Goal: Task Accomplishment & Management: Complete application form

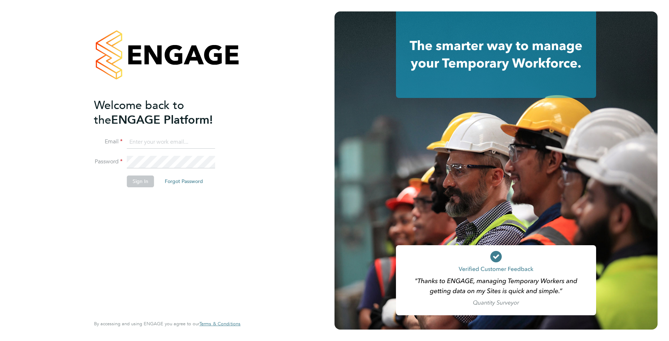
click at [203, 141] on input at bounding box center [171, 142] width 88 height 13
type input "callum@northbuildrecruit.com"
click at [80, 138] on div "Welcome back to the ENGAGE Platform! Email callum@northbuildrecruit.com Passwor…" at bounding box center [167, 170] width 175 height 341
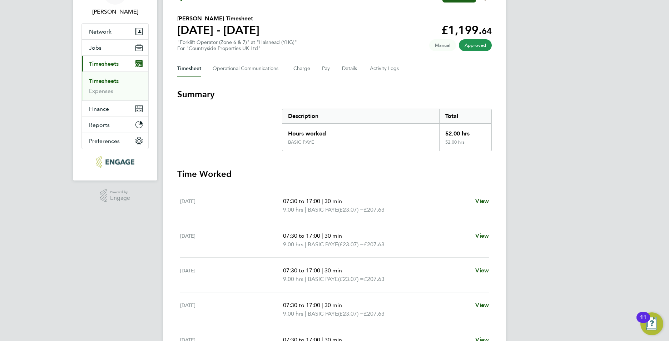
scroll to position [36, 0]
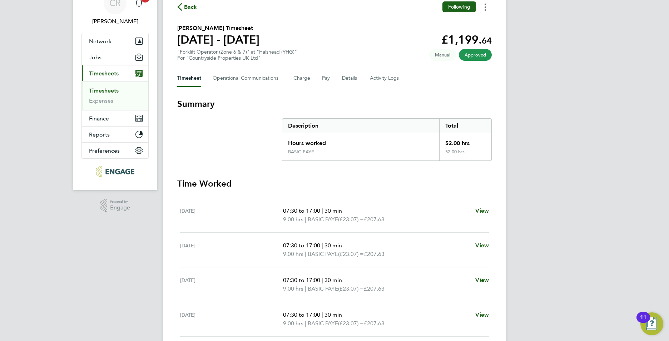
click at [482, 7] on button "Timesheets Menu" at bounding box center [485, 6] width 13 height 11
click at [453, 22] on link "Download timesheet" at bounding box center [449, 23] width 86 height 14
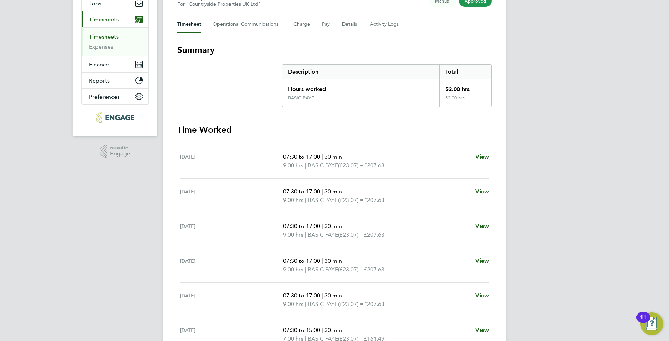
scroll to position [0, 0]
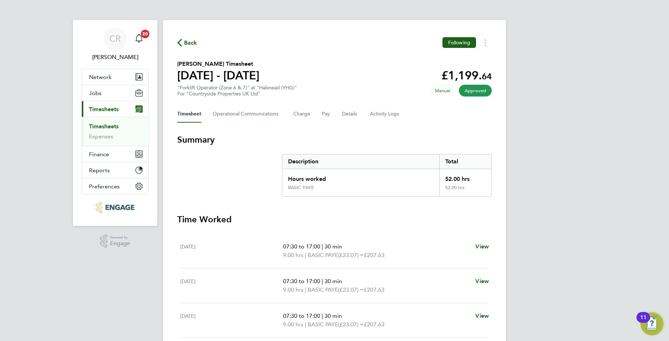
click at [113, 126] on link "Timesheets" at bounding box center [104, 126] width 30 height 7
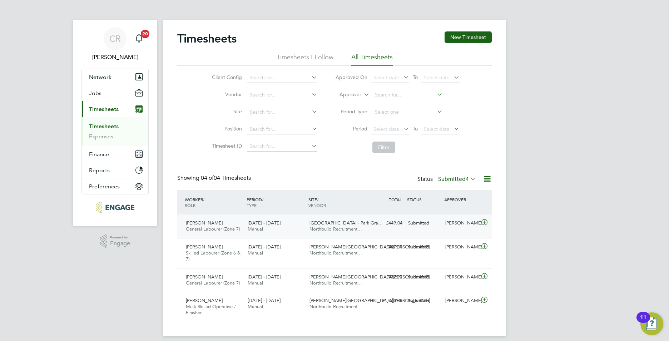
click at [297, 230] on div "22 - 28 Sep 2025 Manual" at bounding box center [276, 226] width 62 height 18
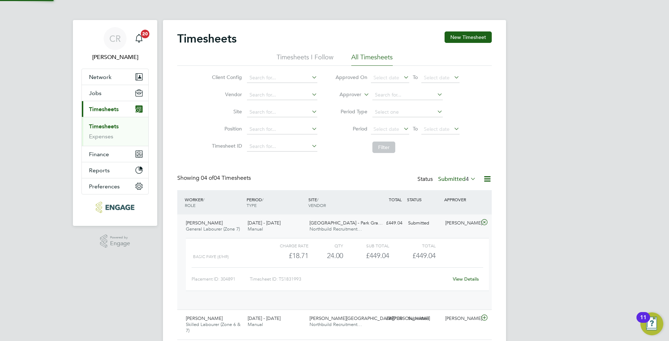
scroll to position [12, 70]
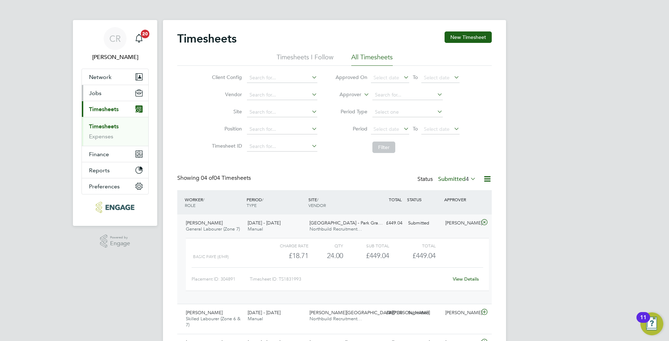
drag, startPoint x: 105, startPoint y: 96, endPoint x: 107, endPoint y: 102, distance: 6.8
click at [105, 96] on button "Jobs" at bounding box center [115, 93] width 67 height 16
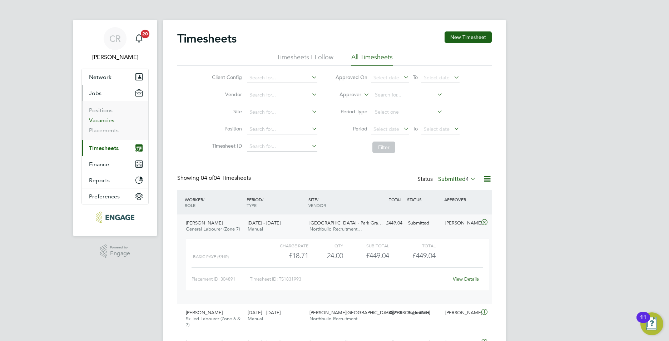
click at [108, 121] on link "Vacancies" at bounding box center [101, 120] width 25 height 7
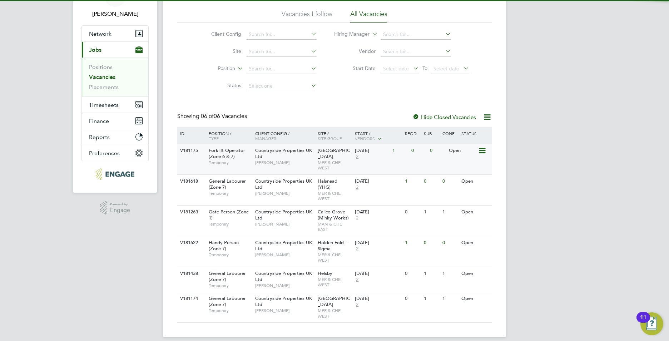
scroll to position [45, 0]
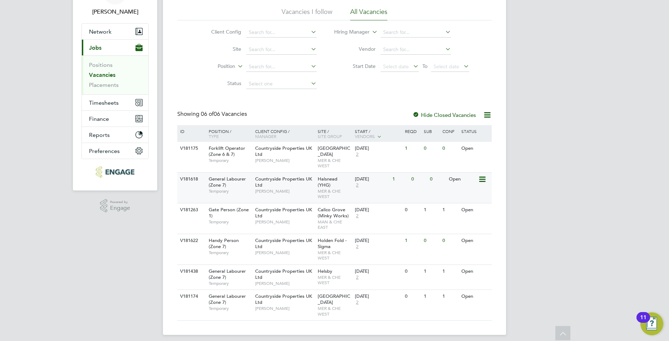
click at [277, 185] on div "Countryside Properties UK Ltd Stuart Whittaker" at bounding box center [285, 185] width 63 height 25
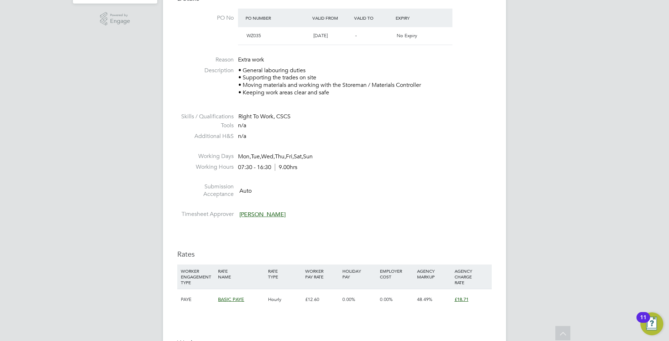
scroll to position [358, 0]
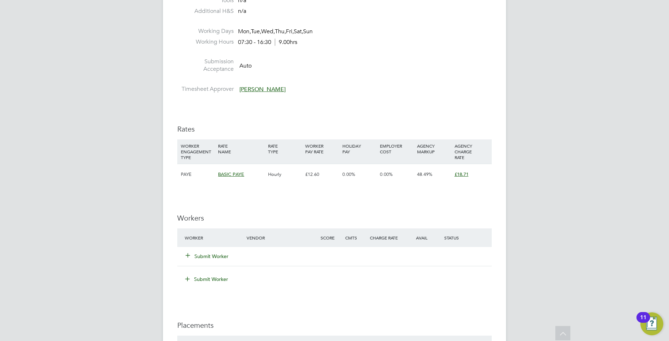
click at [199, 256] on button "Submit Worker" at bounding box center [207, 256] width 43 height 7
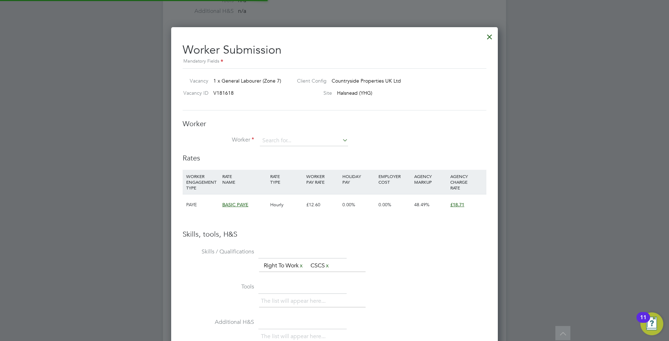
scroll to position [460, 327]
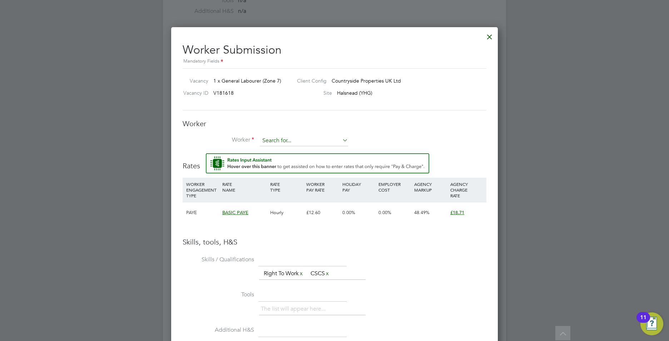
click at [312, 141] on input at bounding box center [304, 141] width 88 height 11
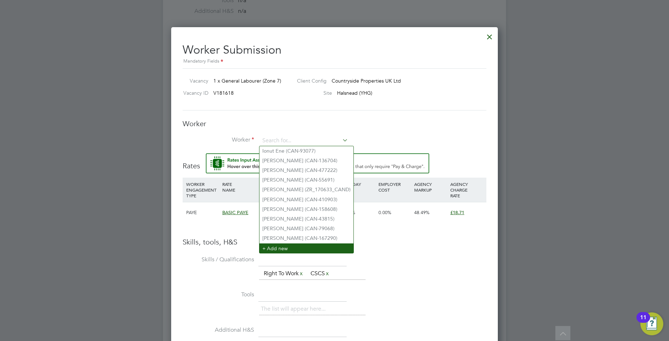
click at [280, 244] on li "+ Add new" at bounding box center [307, 249] width 94 height 10
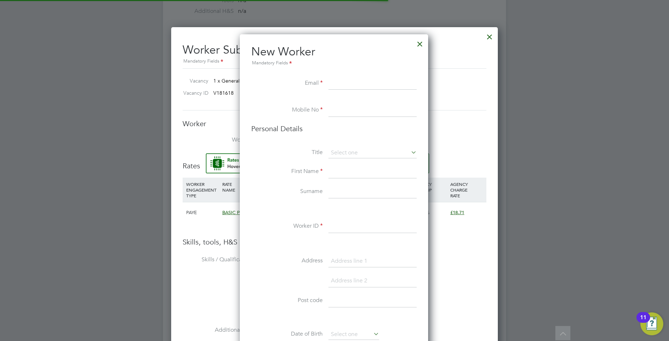
scroll to position [605, 190]
paste input "[EMAIL_ADDRESS][DOMAIN_NAME]"
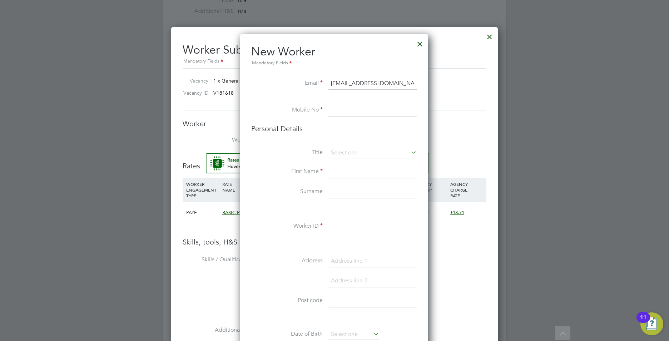
type input "[EMAIL_ADDRESS][DOMAIN_NAME]"
click at [337, 110] on input at bounding box center [373, 110] width 88 height 13
paste input "07453973150"
type input "07453973150"
click at [342, 152] on input at bounding box center [373, 153] width 88 height 11
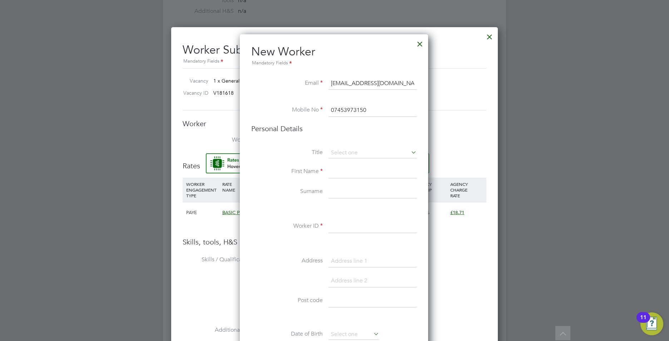
click at [336, 162] on li "Mr" at bounding box center [372, 162] width 89 height 9
type input "Mr"
click at [350, 172] on input at bounding box center [373, 172] width 88 height 13
type input "James"
click at [334, 195] on input at bounding box center [373, 192] width 88 height 13
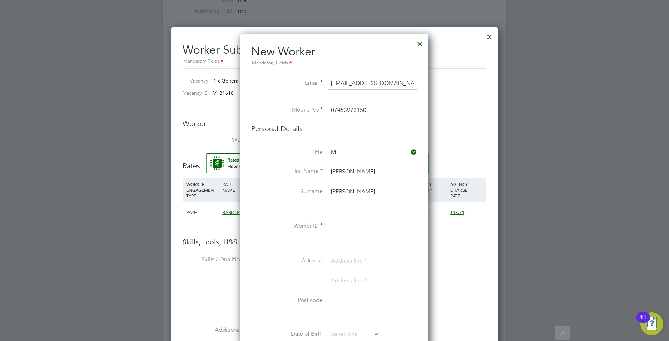
type input "Kelly"
click at [360, 228] on input at bounding box center [373, 226] width 88 height 13
paste input "CAN-94026"
type input "CAN-94026"
click at [340, 299] on input at bounding box center [373, 301] width 88 height 13
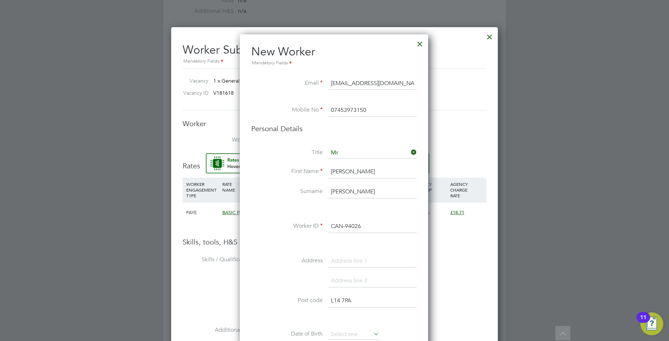
type input "L14 7PA"
click at [333, 280] on input at bounding box center [373, 281] width 88 height 13
type input "lIVERPOOL"
click at [339, 304] on input at bounding box center [373, 301] width 88 height 13
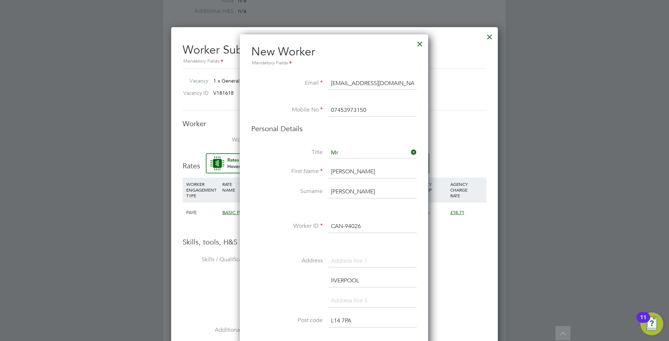
click at [347, 259] on input at bounding box center [373, 261] width 88 height 13
type input "t"
type input "Thingwall Lane"
click at [375, 280] on input "lIVERPOOL" at bounding box center [373, 281] width 88 height 13
type input "l"
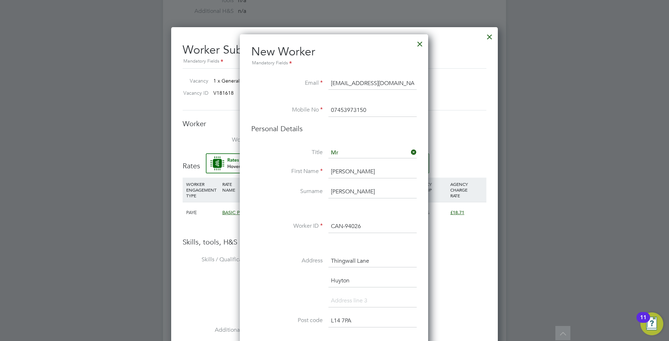
type input "Huyton"
click at [338, 303] on input at bounding box center [373, 301] width 88 height 13
type input "Liverpool"
click at [268, 289] on li "Huyton" at bounding box center [334, 285] width 166 height 20
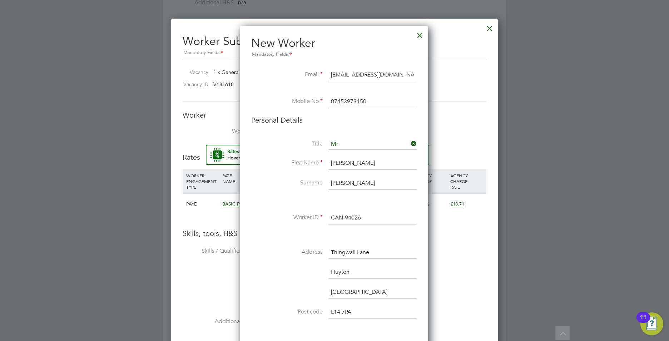
scroll to position [465, 0]
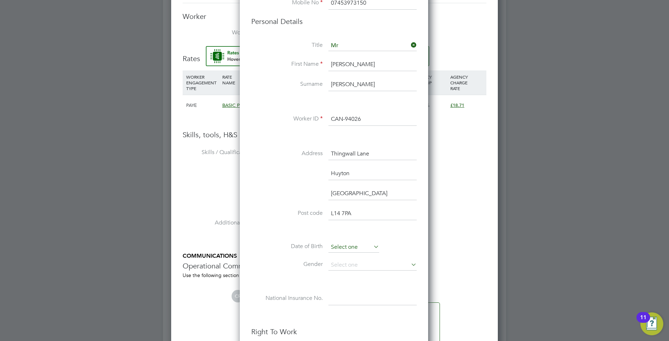
click at [351, 247] on input at bounding box center [354, 247] width 51 height 11
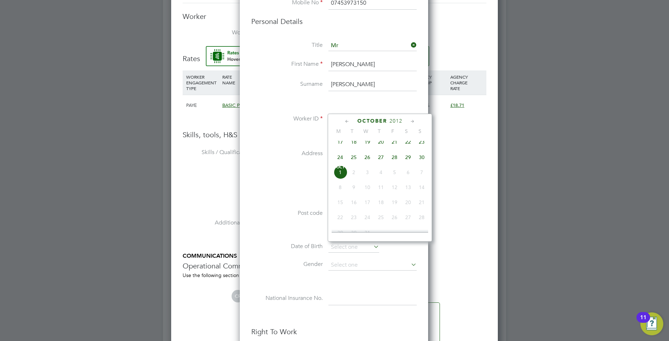
click at [398, 119] on span "2012" at bounding box center [396, 121] width 13 height 6
click at [340, 172] on span "2005" at bounding box center [341, 169] width 14 height 14
click at [422, 143] on span "4" at bounding box center [422, 136] width 14 height 14
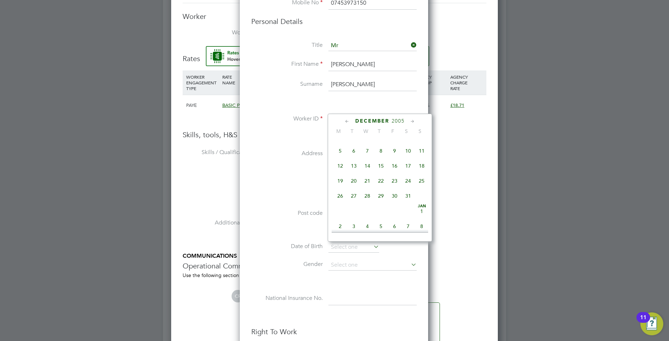
type input "04 Dec 2005"
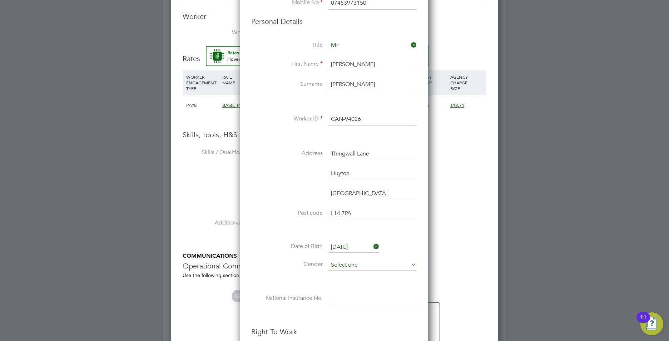
click at [343, 262] on input at bounding box center [373, 265] width 88 height 11
click at [343, 271] on li "Male" at bounding box center [372, 275] width 89 height 9
type input "Male"
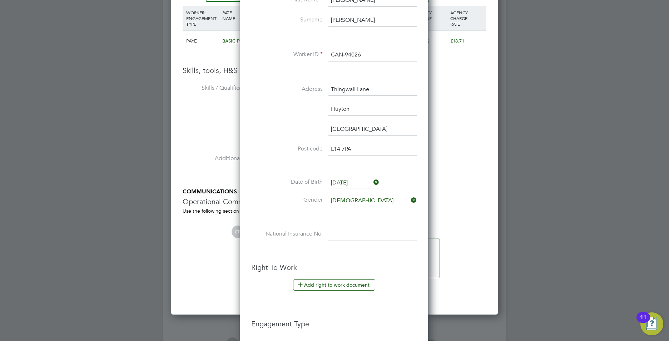
scroll to position [536, 0]
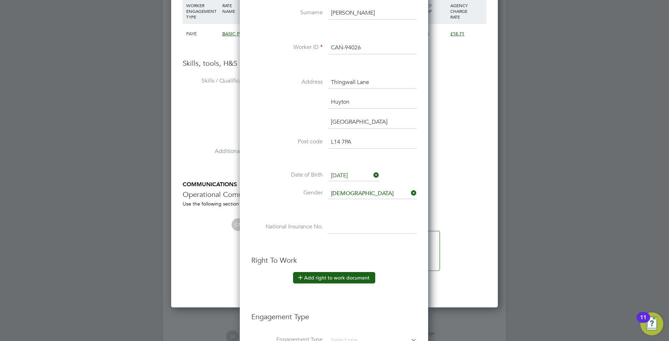
click at [325, 274] on button "Add right to work document" at bounding box center [334, 277] width 82 height 11
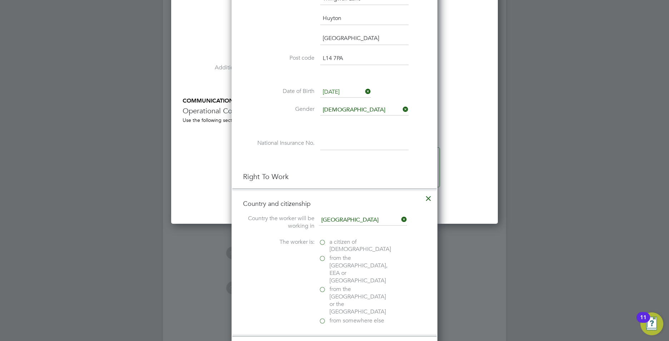
scroll to position [644, 0]
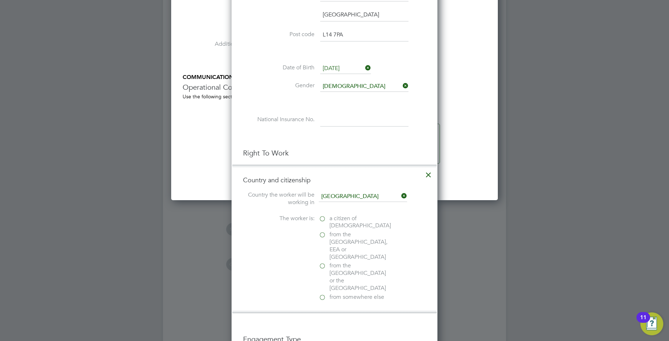
click at [327, 221] on label "a citizen of United Kingdom" at bounding box center [355, 222] width 72 height 15
click at [0, 0] on input "a citizen of United Kingdom" at bounding box center [0, 0] width 0 height 0
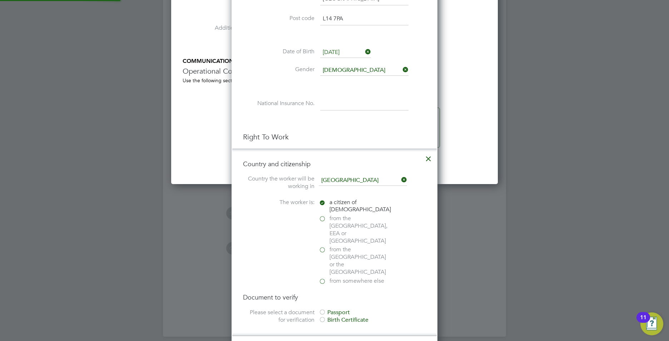
scroll to position [751, 0]
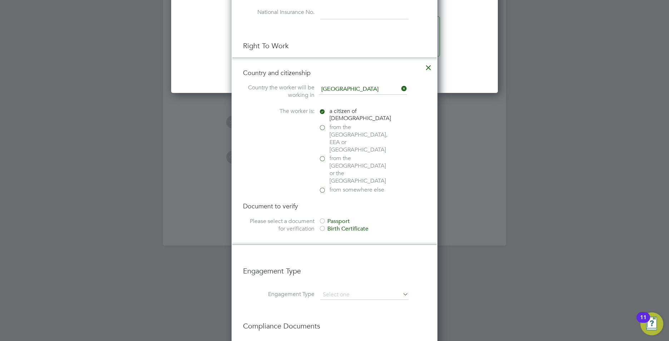
click at [324, 218] on div at bounding box center [322, 221] width 7 height 7
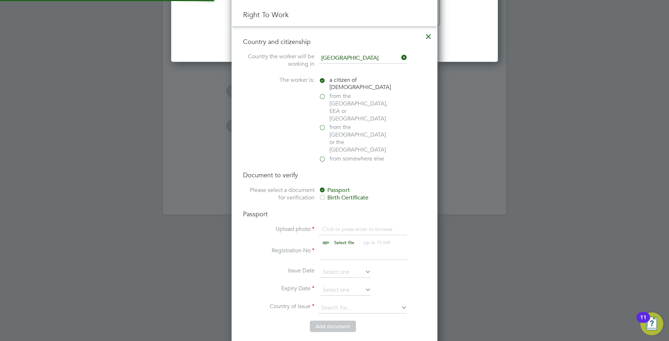
scroll to position [822, 0]
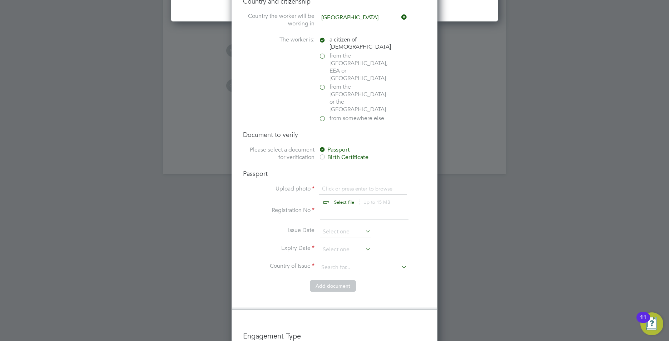
click at [343, 185] on input "file" at bounding box center [351, 195] width 112 height 21
type input "C:\fakepath\James Kelly Passport.png"
click at [336, 207] on input at bounding box center [364, 213] width 88 height 13
type input "140429564"
click at [337, 227] on input at bounding box center [345, 232] width 51 height 11
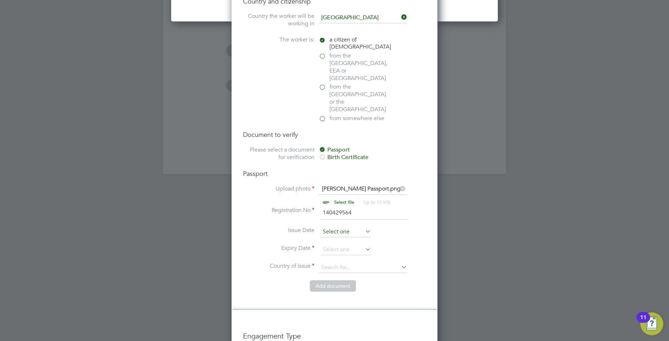
scroll to position [201, 0]
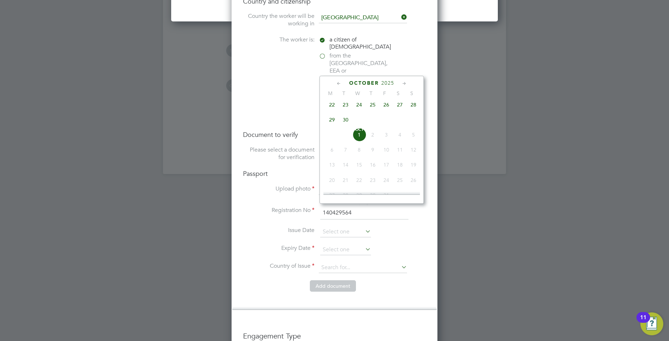
click at [383, 82] on span "2025" at bounding box center [388, 83] width 13 height 6
click at [402, 136] on span "2023" at bounding box center [400, 132] width 14 height 14
click at [389, 189] on span "19" at bounding box center [387, 186] width 14 height 14
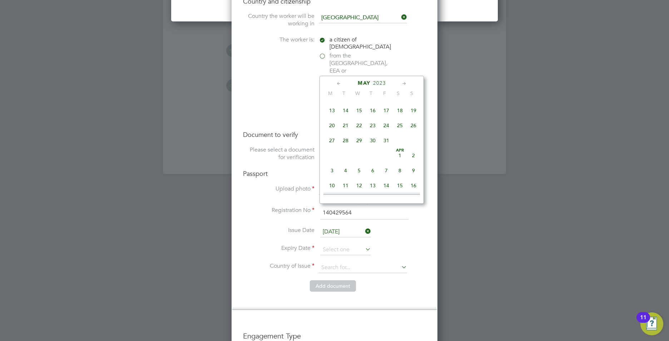
click at [339, 227] on input "19 May 2023" at bounding box center [345, 232] width 51 height 11
click at [360, 148] on span "19" at bounding box center [360, 146] width 14 height 14
type input "19 Apr 2023"
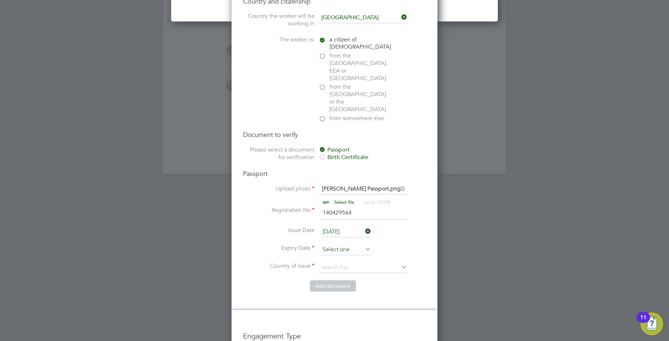
click at [336, 245] on input at bounding box center [345, 250] width 51 height 11
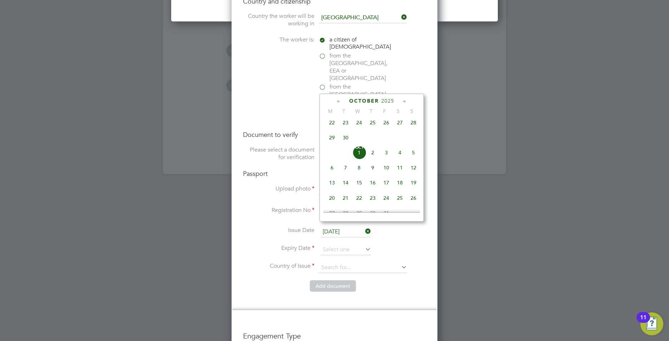
click at [389, 100] on span "2025" at bounding box center [388, 101] width 13 height 6
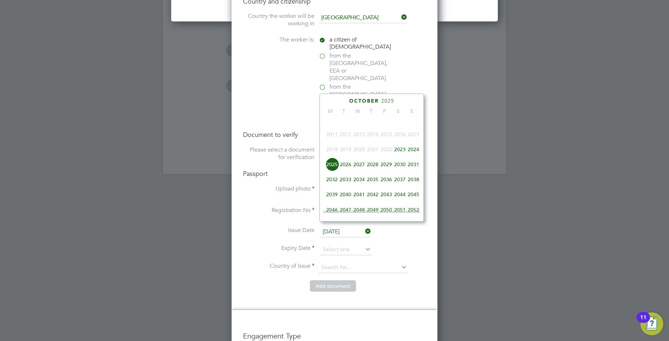
click at [351, 182] on span "2033" at bounding box center [346, 180] width 14 height 14
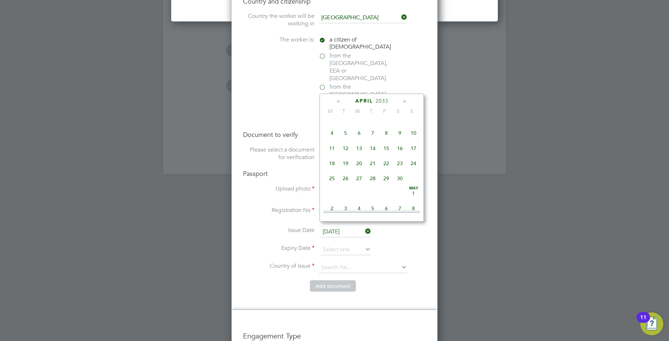
scroll to position [85, 0]
click at [345, 164] on span "19" at bounding box center [346, 164] width 14 height 14
type input "19 Apr 2033"
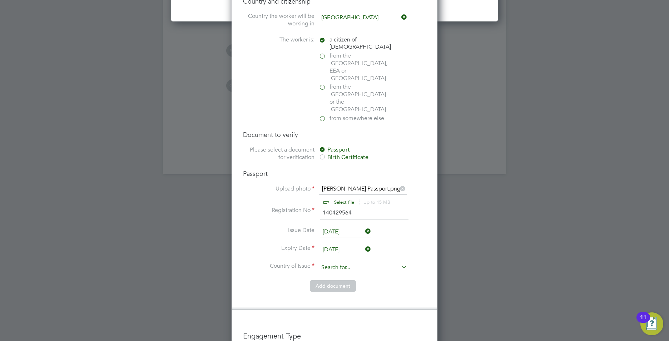
click at [336, 262] on input at bounding box center [363, 267] width 88 height 11
click at [338, 256] on li "United King dom" at bounding box center [363, 256] width 89 height 10
type input "United Kingdom"
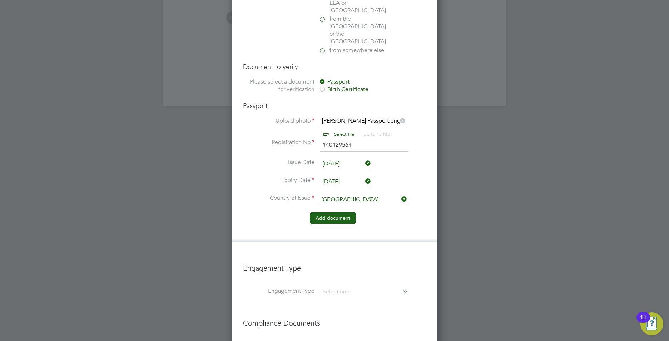
scroll to position [894, 0]
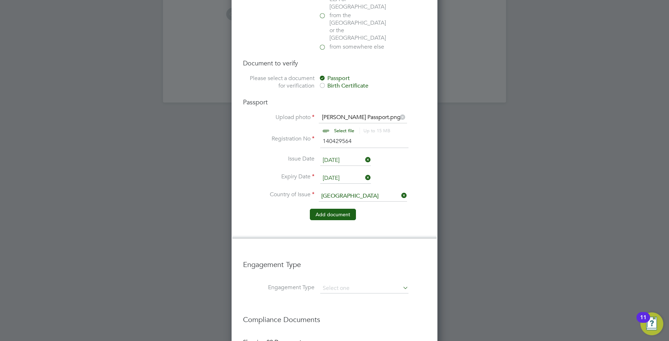
click at [328, 209] on button "Add document" at bounding box center [333, 214] width 46 height 11
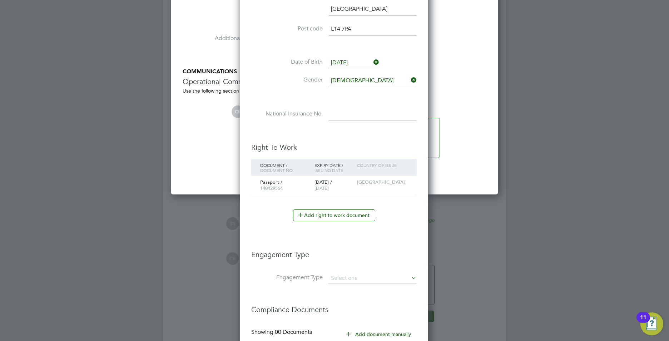
scroll to position [726, 0]
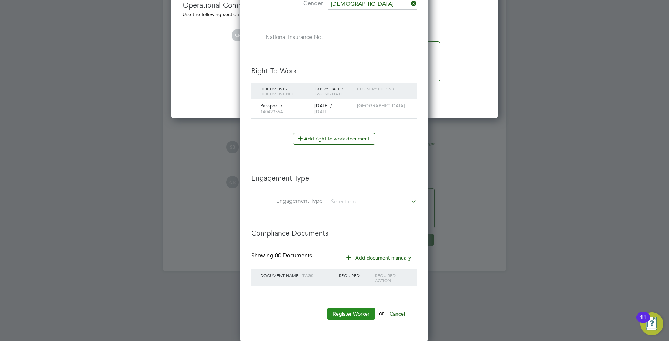
click at [350, 314] on button "Register Worker" at bounding box center [351, 313] width 48 height 11
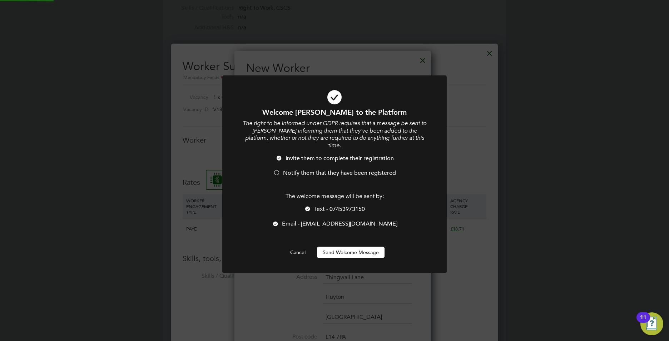
scroll to position [0, 0]
click at [275, 170] on div at bounding box center [276, 173] width 7 height 7
click at [352, 247] on button "Send Welcome Message" at bounding box center [351, 252] width 68 height 11
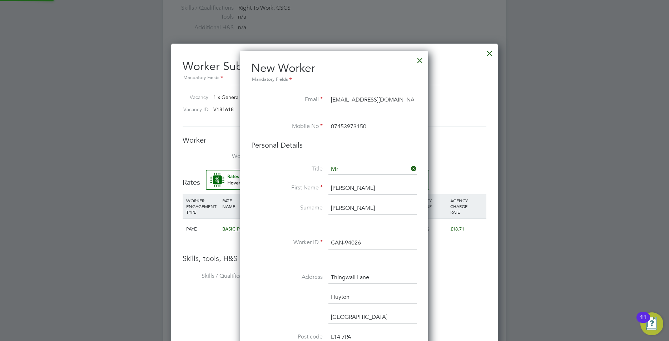
type input "James Kelly (CAN-94026)"
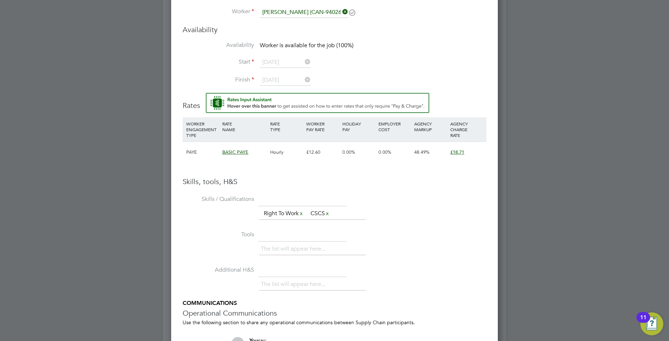
scroll to position [487, 0]
click at [317, 151] on div "£12.60" at bounding box center [323, 151] width 36 height 21
drag, startPoint x: 317, startPoint y: 151, endPoint x: 325, endPoint y: 152, distance: 8.0
click at [320, 151] on div "£12.60" at bounding box center [323, 151] width 36 height 21
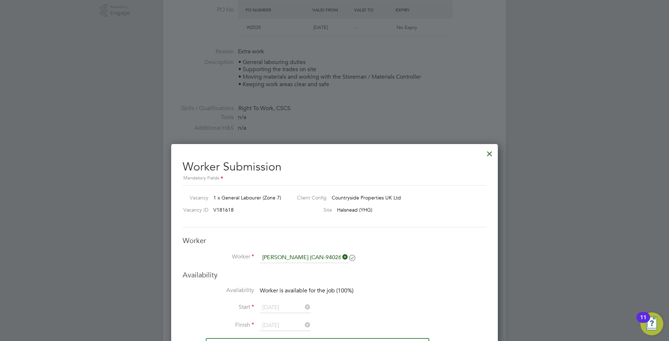
scroll to position [151, 0]
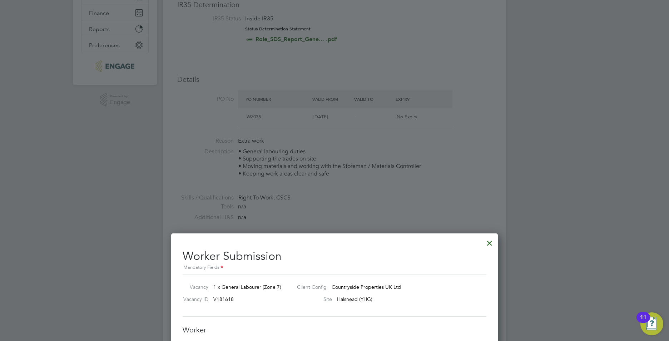
click at [489, 244] on div at bounding box center [489, 241] width 13 height 13
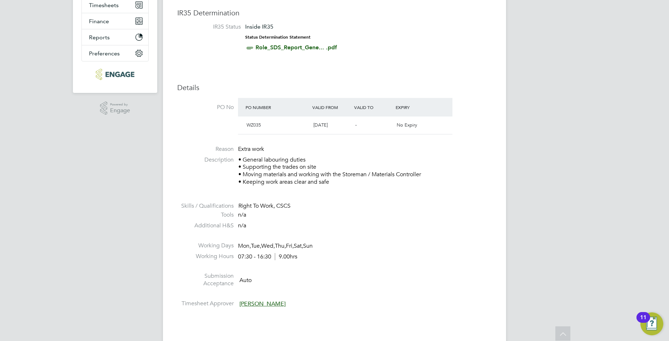
scroll to position [0, 0]
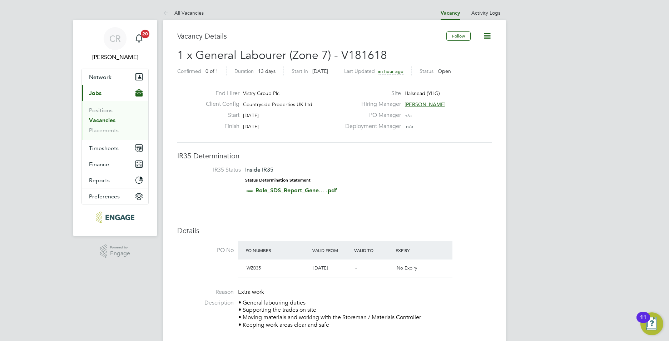
click at [103, 118] on link "Vacancies" at bounding box center [102, 120] width 26 height 7
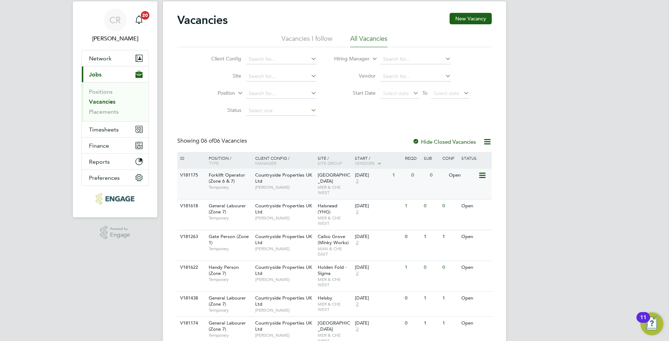
scroll to position [45, 0]
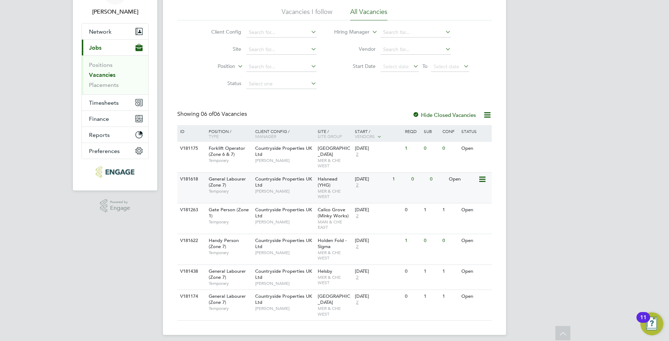
click at [289, 186] on div "Countryside Properties UK Ltd Stuart Whittaker" at bounding box center [285, 185] width 63 height 25
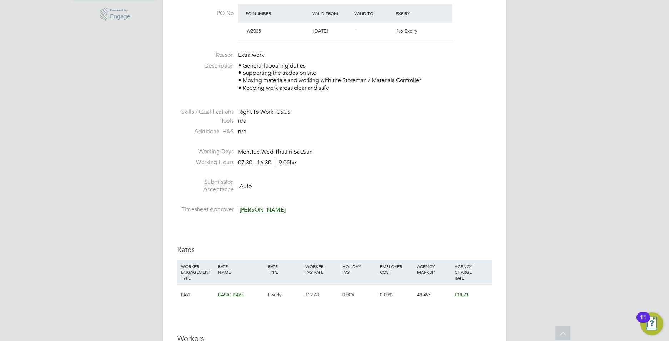
scroll to position [393, 0]
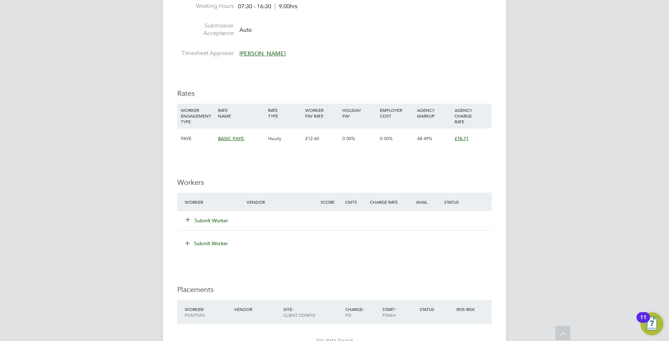
click at [197, 218] on button "Submit Worker" at bounding box center [207, 220] width 43 height 7
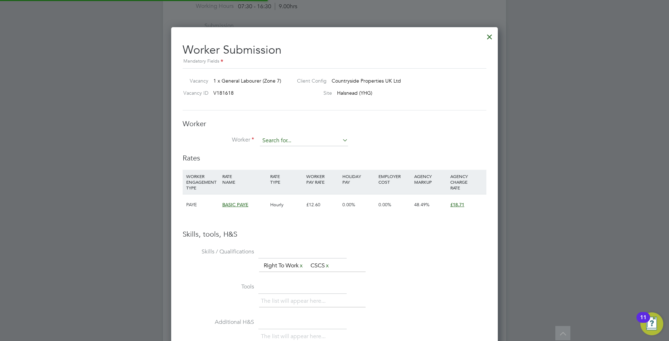
scroll to position [452, 327]
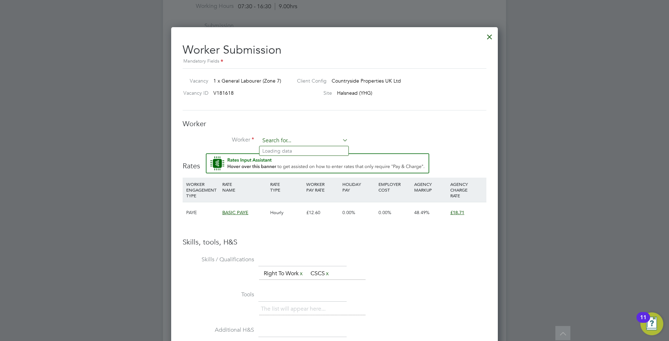
click at [289, 138] on input at bounding box center [304, 141] width 88 height 11
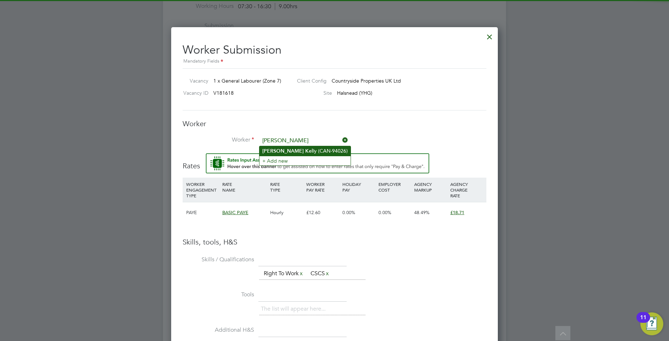
click at [271, 149] on b "James" at bounding box center [282, 151] width 41 height 6
type input "James Kelly (CAN-94026)"
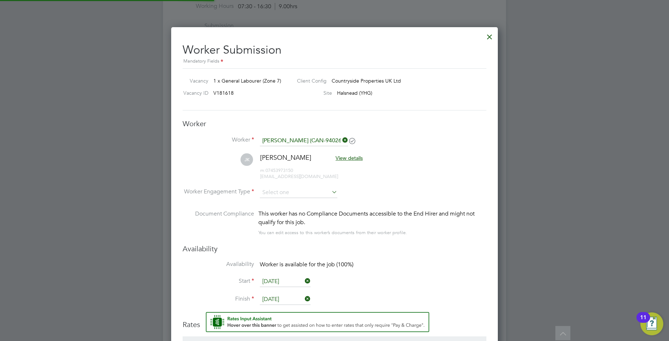
scroll to position [615, 327]
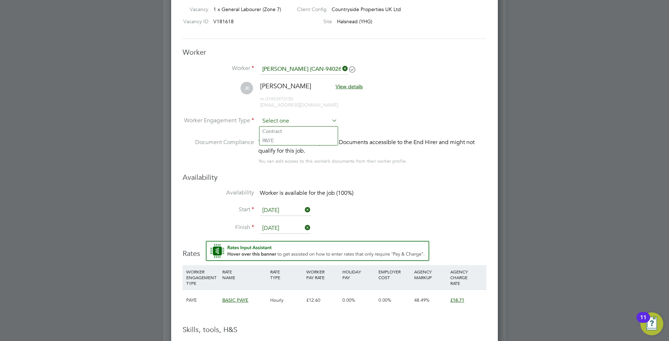
click at [281, 123] on input at bounding box center [299, 121] width 78 height 11
click at [270, 137] on li "PAYE" at bounding box center [299, 140] width 78 height 9
type input "PAYE"
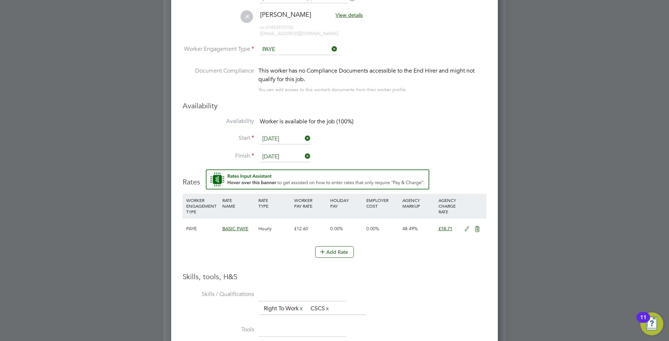
click at [466, 229] on icon at bounding box center [467, 229] width 9 height 6
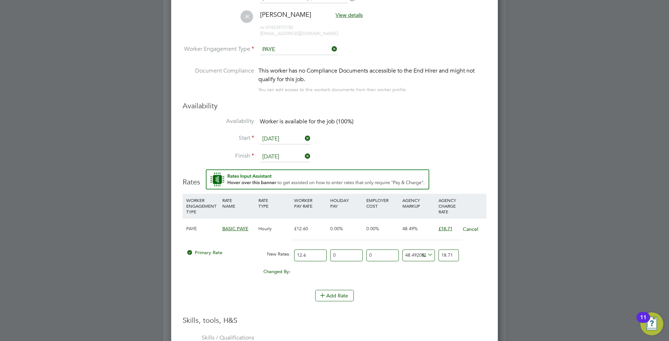
click at [312, 257] on input "12.6" at bounding box center [310, 256] width 33 height 12
type input "12"
type input "17.81904761904762"
type input "1"
type input "1.484920634920635"
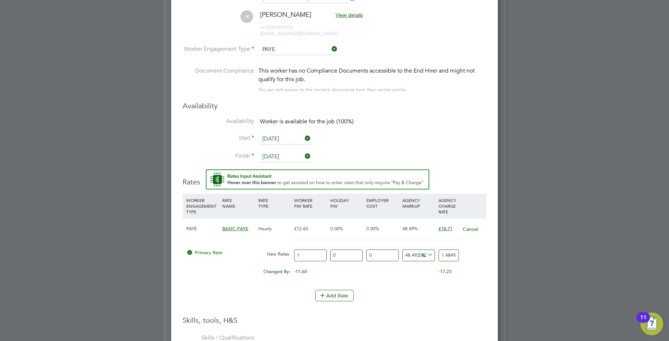
type input "16"
type input "23.75873015873016"
type input "16.5"
type input "24.501190476190477"
type input "16.50"
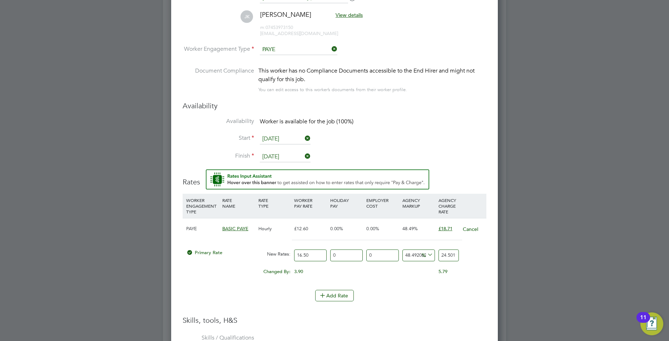
drag, startPoint x: 449, startPoint y: 257, endPoint x: 306, endPoint y: 242, distance: 143.9
click at [306, 242] on div "PAYE BASIC PAYE Hourly £12.60 0.00% 0.00% 48.49% £18.71 Cancel Primary Rate New…" at bounding box center [335, 250] width 304 height 65
type input "7215007214912.121"
type input "1190476190477"
drag, startPoint x: 457, startPoint y: 256, endPoint x: 419, endPoint y: 254, distance: 37.6
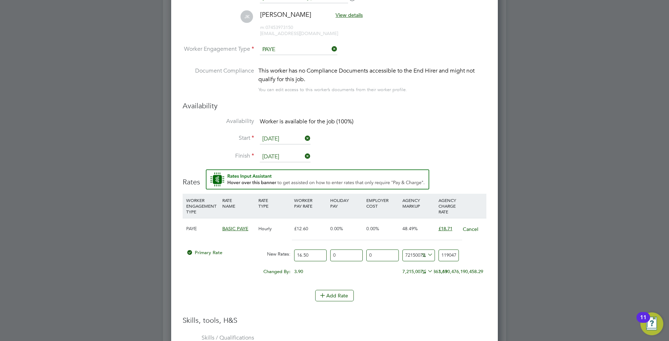
click at [419, 254] on div "Primary Rate New Rates: 16.50 0 n/a 0 n/a 7215007214912.121 1190476190460.5 % 1…" at bounding box center [335, 255] width 304 height 19
type input "37517942.42424242"
type input "6190477"
drag, startPoint x: 454, startPoint y: 256, endPoint x: 412, endPoint y: 254, distance: 41.5
click at [412, 255] on div "Primary Rate New Rates: 16.50 0 n/a 0 n/a 37517942.42424242 6190460.5 % 6190477" at bounding box center [335, 255] width 304 height 19
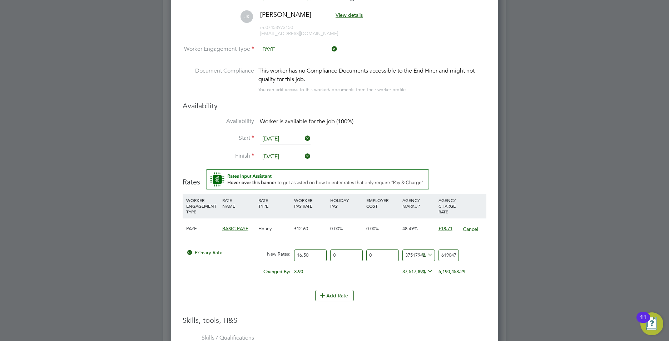
type input "-57.57575757575758"
type input "7"
drag, startPoint x: 421, startPoint y: 256, endPoint x: 398, endPoint y: 252, distance: 23.5
click at [411, 255] on div "Primary Rate New Rates: 16.50 0 n/a 0 n/a -57.57575757575758 -9.5 % 7" at bounding box center [335, 255] width 304 height 19
type input "-93.93939393939394"
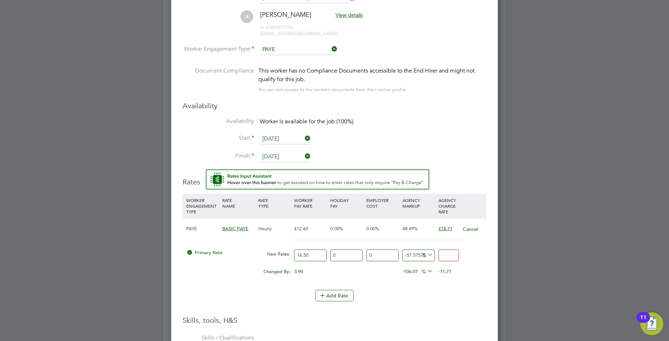
type input "1"
type input "9.090909090909092"
type input "18"
type input "13.333333333333334"
type input "18.7"
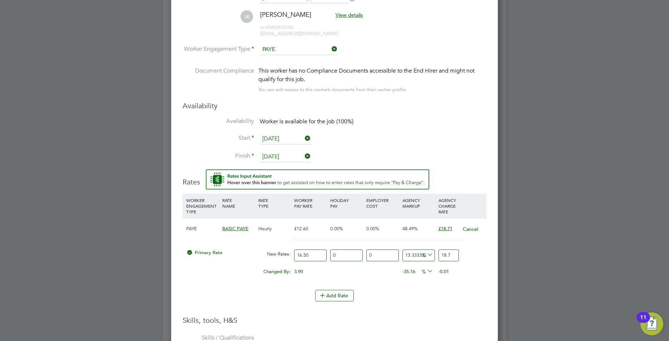
type input "13.393939393939394"
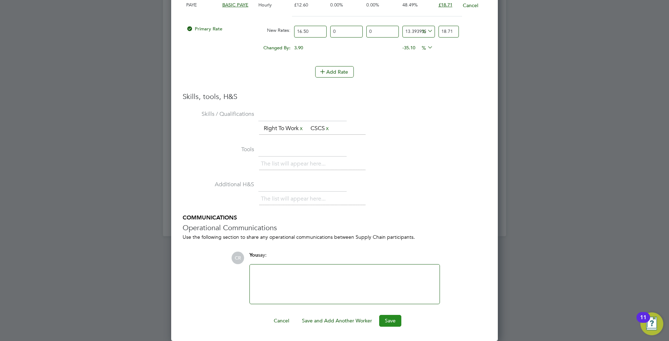
type input "18.71"
click at [395, 319] on button "Save" at bounding box center [390, 320] width 22 height 11
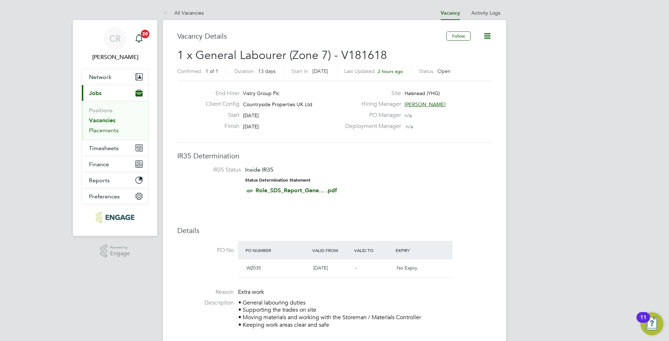
click at [96, 129] on link "Placements" at bounding box center [104, 130] width 30 height 7
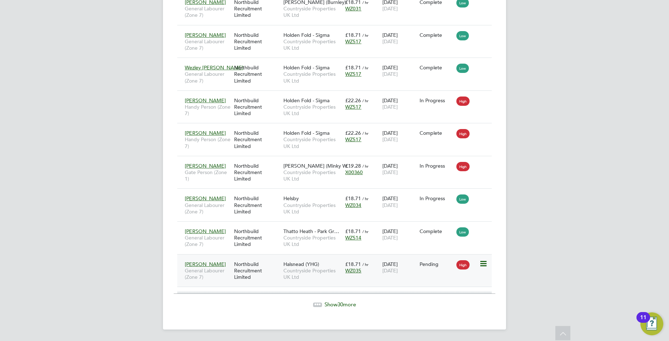
click at [326, 264] on div "Halsnead (YHG) Countryside Properties UK Ltd" at bounding box center [313, 270] width 62 height 27
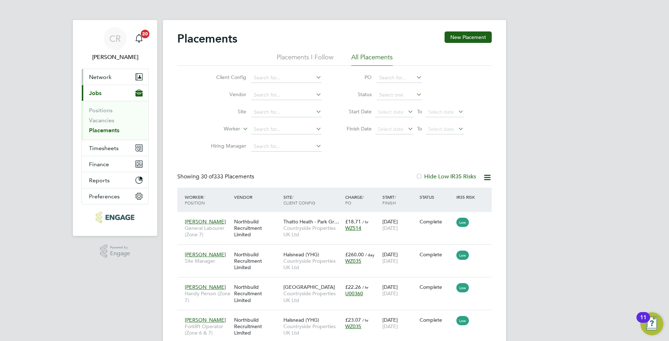
click at [107, 74] on span "Network" at bounding box center [100, 77] width 23 height 7
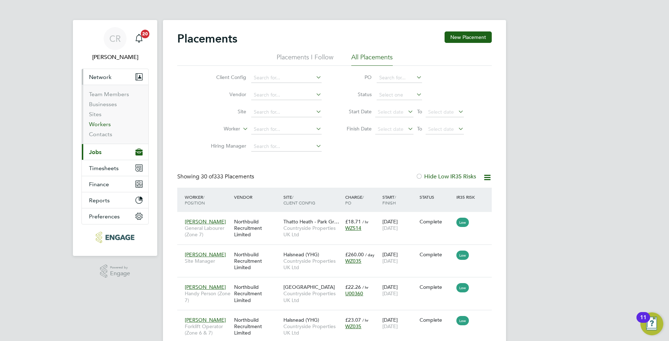
click at [99, 124] on link "Workers" at bounding box center [100, 124] width 22 height 7
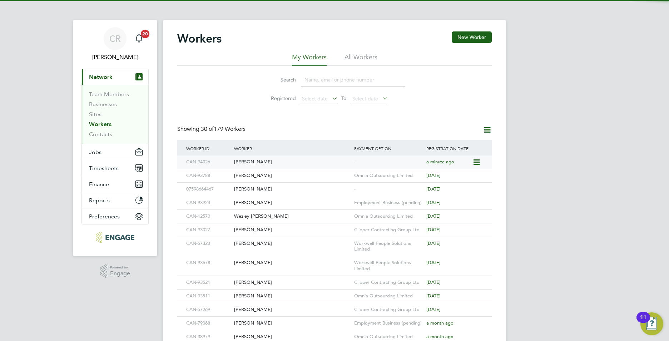
click at [268, 160] on div "[PERSON_NAME]" at bounding box center [292, 162] width 120 height 13
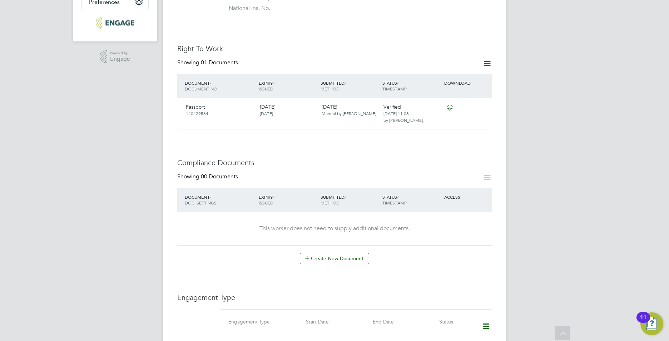
scroll to position [429, 0]
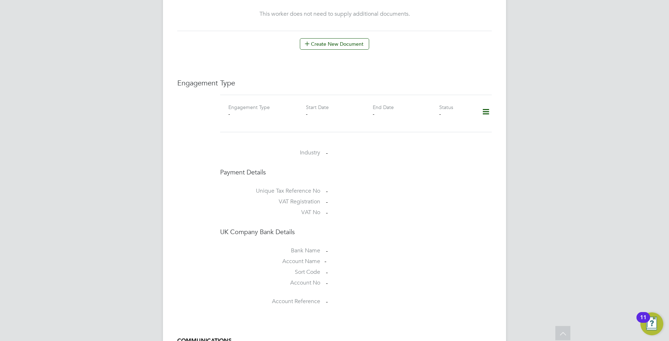
click at [487, 105] on icon at bounding box center [486, 112] width 13 height 16
click at [429, 135] on li "Add Engagement Type" at bounding box center [449, 136] width 81 height 10
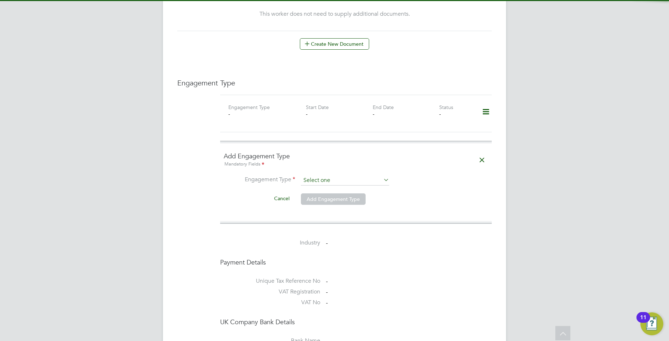
click at [344, 176] on input at bounding box center [345, 181] width 88 height 10
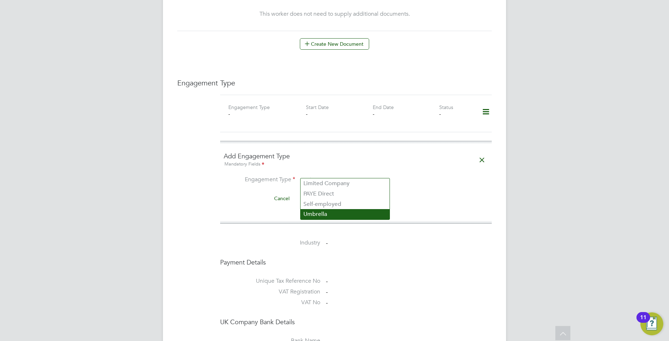
click at [319, 210] on li "Umbrella" at bounding box center [345, 214] width 89 height 10
type input "Umbrella"
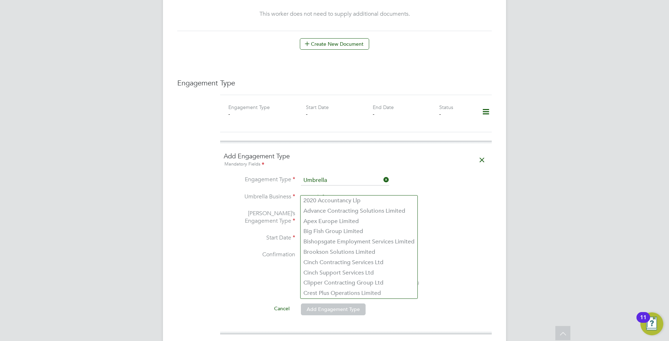
click at [322, 193] on input at bounding box center [345, 198] width 88 height 10
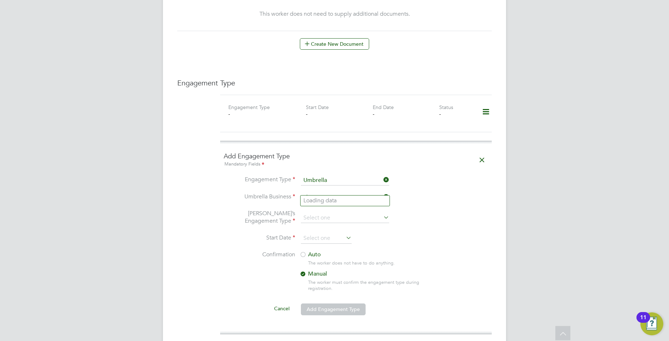
type input "c"
click at [323, 202] on li "Omni a Outsourcing Limited" at bounding box center [345, 201] width 89 height 10
type input "Omnia Outsourcing Limited"
click at [320, 213] on input at bounding box center [345, 218] width 88 height 10
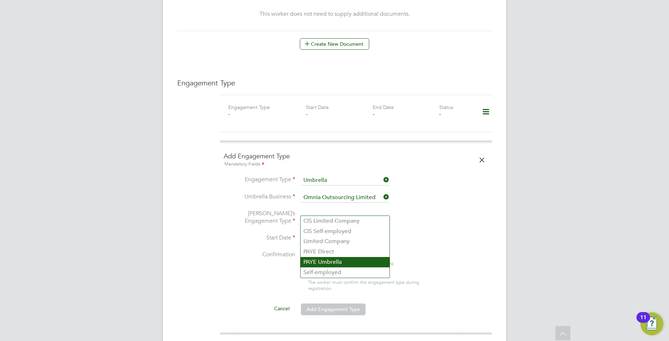
click at [325, 266] on li "PAYE Umbrella" at bounding box center [345, 262] width 89 height 10
type input "PAYE Umbrella"
click at [325, 233] on input at bounding box center [326, 238] width 51 height 11
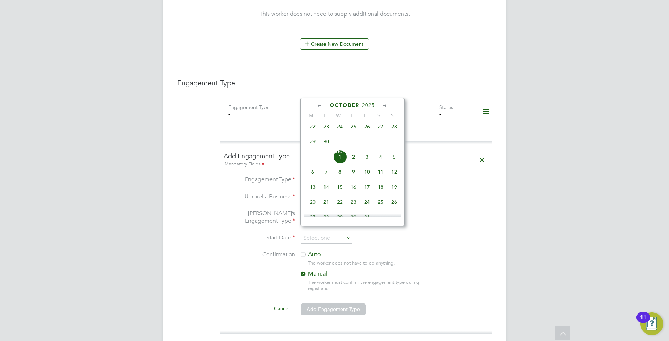
click at [341, 154] on span "Oct" at bounding box center [340, 152] width 14 height 4
type input "[DATE]"
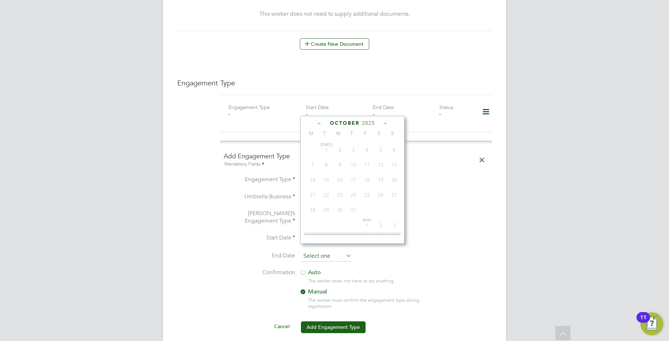
click at [310, 251] on input at bounding box center [326, 256] width 51 height 11
click at [367, 200] on span "24" at bounding box center [367, 193] width 14 height 14
type input "24 Apr 2026"
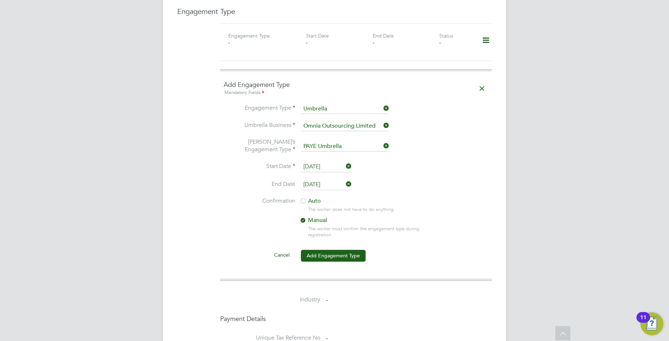
click at [304, 198] on div at bounding box center [303, 201] width 7 height 7
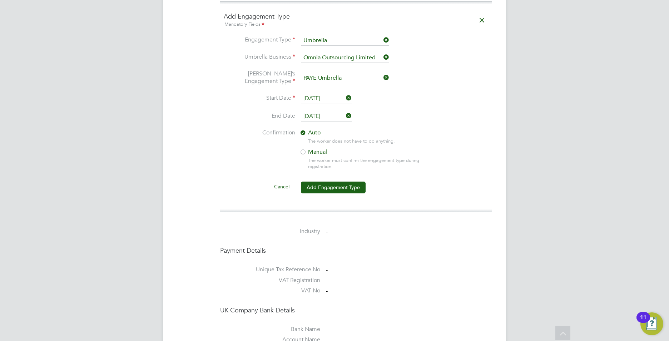
scroll to position [572, 0]
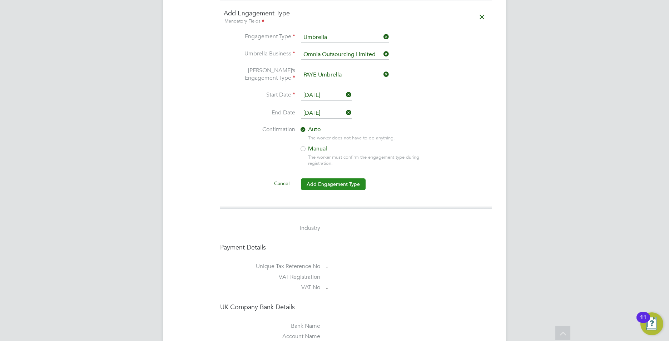
click at [328, 178] on button "Add Engagement Type" at bounding box center [333, 183] width 65 height 11
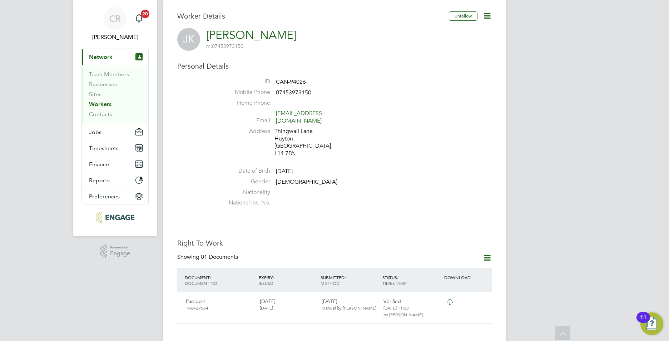
scroll to position [0, 0]
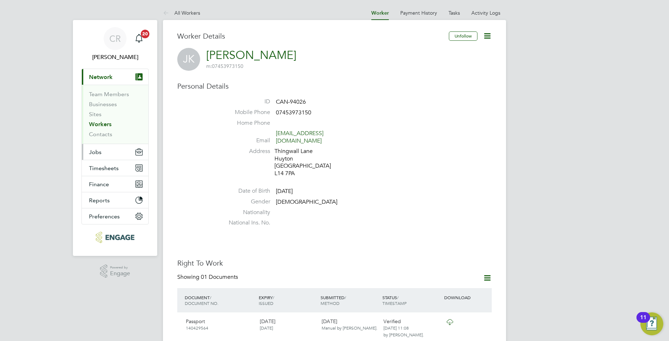
click at [106, 154] on button "Jobs" at bounding box center [115, 152] width 67 height 16
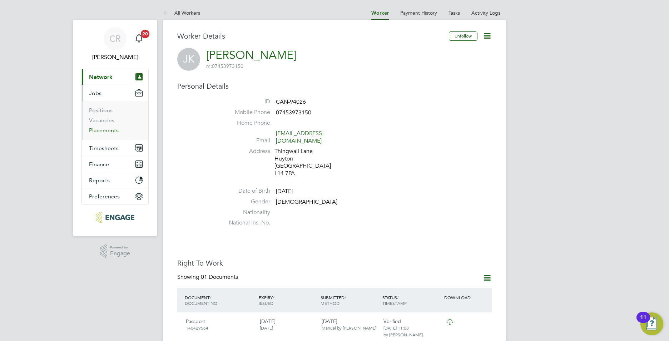
click at [105, 129] on link "Placements" at bounding box center [104, 130] width 30 height 7
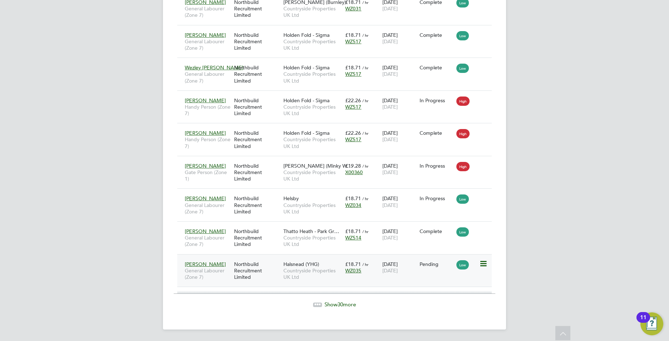
click at [266, 261] on div "Northbuild Recruitment Limited" at bounding box center [256, 270] width 49 height 27
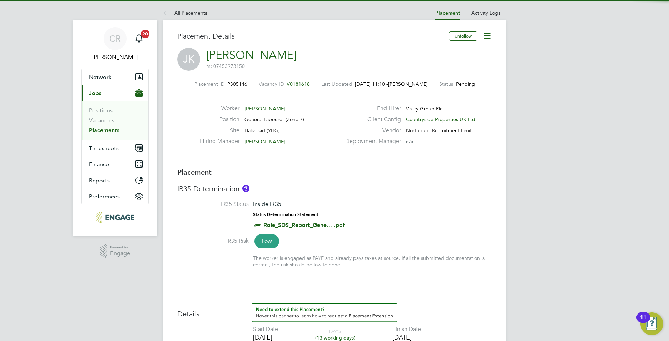
click at [487, 35] on icon at bounding box center [487, 35] width 9 height 9
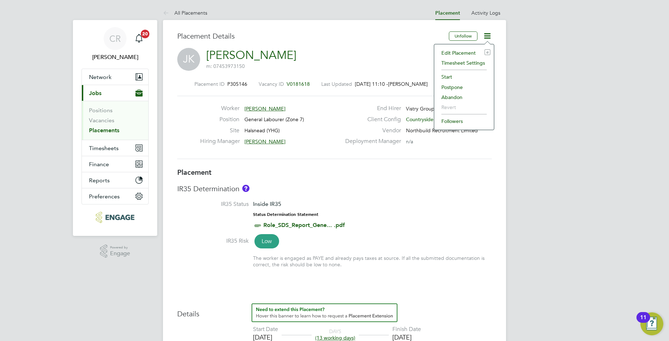
click at [454, 62] on li "Timesheet Settings" at bounding box center [464, 63] width 53 height 10
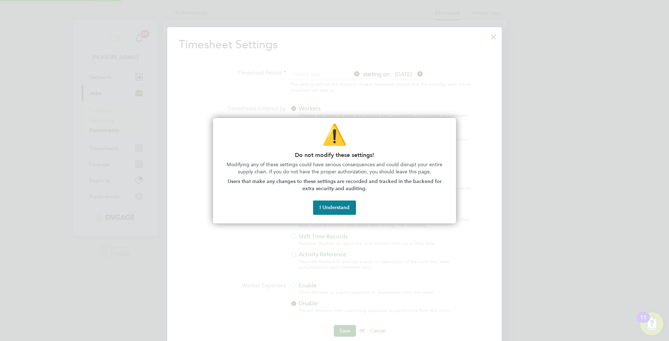
scroll to position [4, 4]
click at [325, 202] on button "I Understand" at bounding box center [334, 208] width 43 height 14
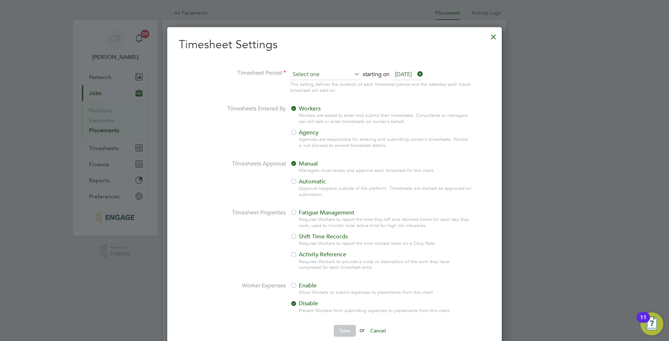
click at [313, 77] on input at bounding box center [325, 74] width 70 height 11
click at [301, 79] on input at bounding box center [325, 74] width 70 height 11
click at [301, 86] on li "Weekly" at bounding box center [322, 84] width 64 height 9
type input "Weekly"
click at [296, 129] on div at bounding box center [293, 132] width 7 height 7
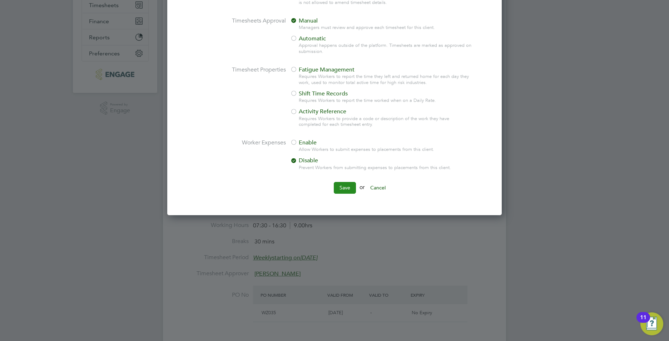
click at [345, 187] on button "Save" at bounding box center [345, 187] width 22 height 11
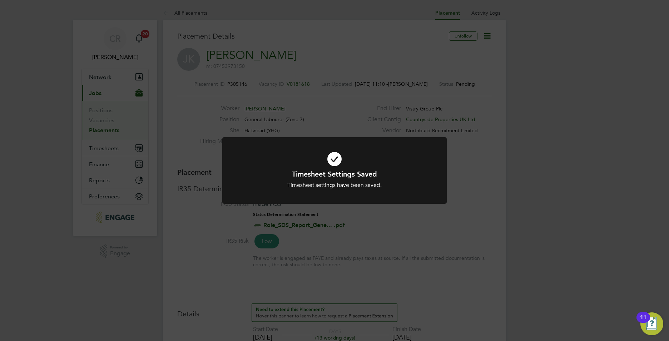
click at [541, 168] on div "Timesheet Settings Saved Timesheet settings have been saved. Cancel Okay" at bounding box center [334, 170] width 669 height 341
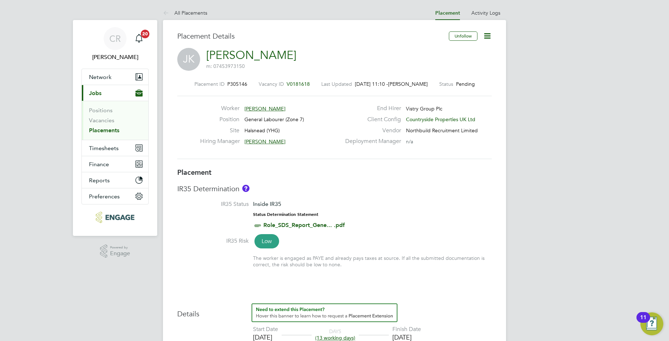
click at [114, 129] on link "Placements" at bounding box center [104, 130] width 30 height 7
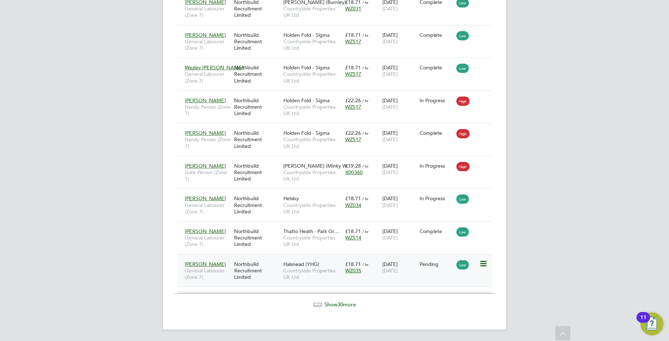
click at [483, 265] on icon at bounding box center [483, 264] width 7 height 9
click at [424, 309] on li "Start" at bounding box center [450, 309] width 73 height 10
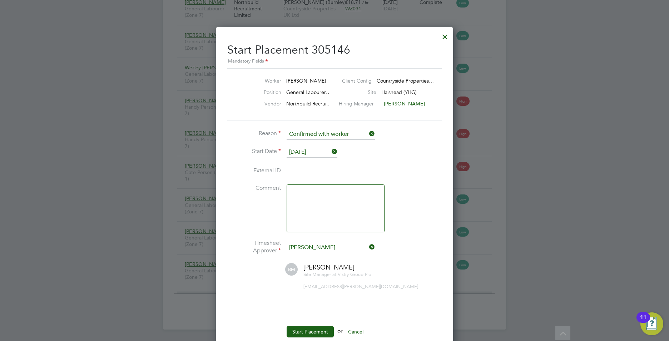
click at [309, 171] on input at bounding box center [331, 171] width 88 height 13
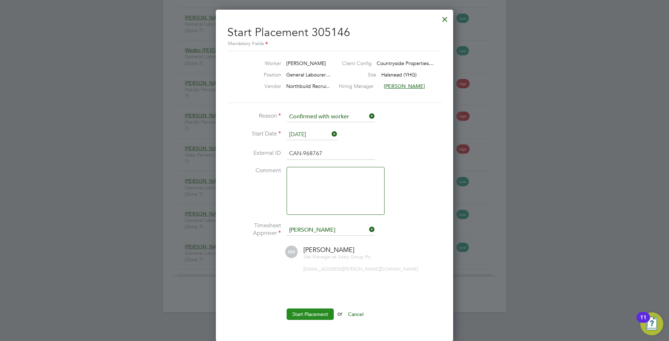
type input "CAN-968767"
click at [306, 311] on button "Start Placement" at bounding box center [310, 314] width 47 height 11
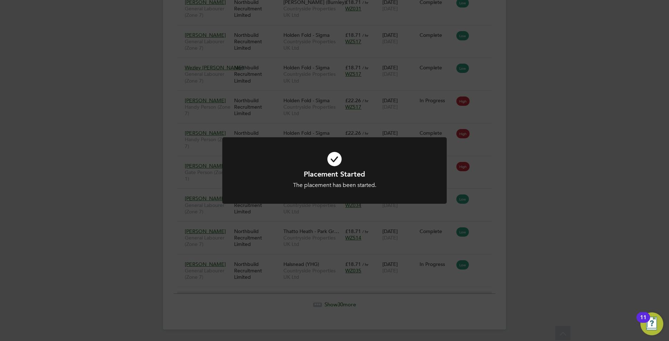
click at [532, 240] on div "Placement Started The placement has been started. Cancel Okay" at bounding box center [334, 170] width 669 height 341
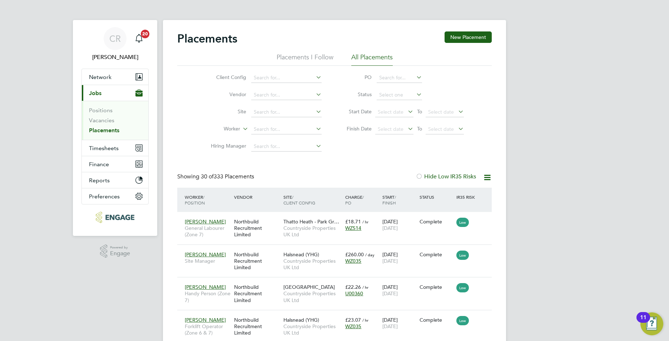
click at [103, 131] on link "Placements" at bounding box center [104, 130] width 30 height 7
click at [99, 130] on link "Placements" at bounding box center [104, 130] width 30 height 7
click at [117, 130] on link "Placements" at bounding box center [104, 130] width 30 height 7
click at [101, 119] on link "Vacancies" at bounding box center [101, 120] width 25 height 7
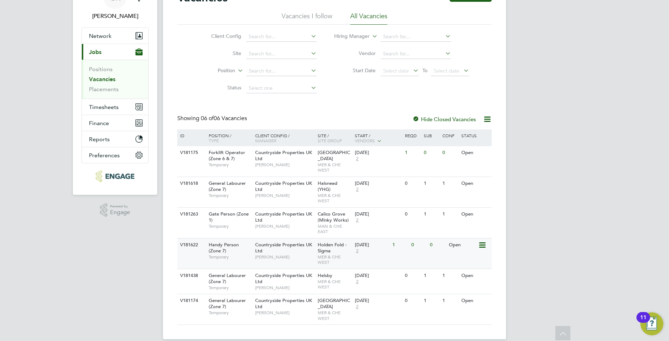
scroll to position [45, 0]
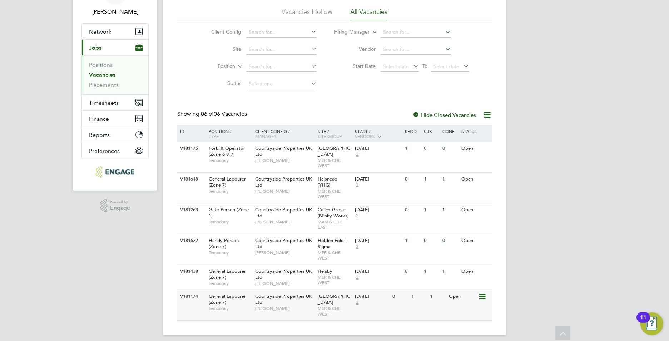
click at [279, 299] on div "Countryside Properties UK Ltd Ian Walker" at bounding box center [285, 302] width 63 height 25
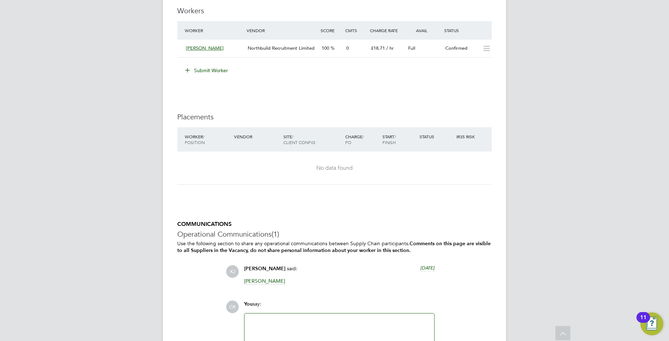
scroll to position [630, 0]
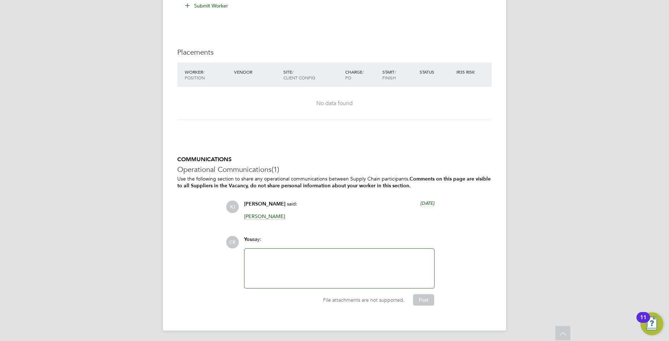
click at [379, 276] on div at bounding box center [339, 268] width 181 height 31
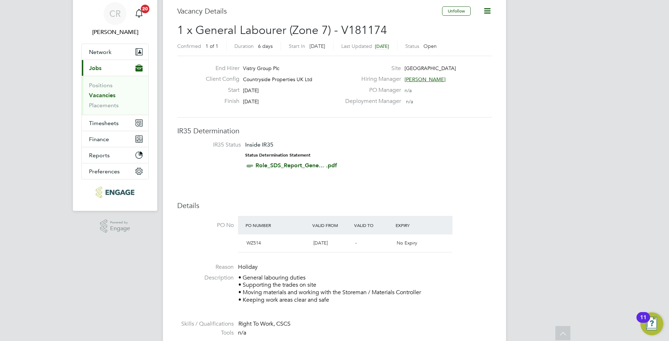
scroll to position [22, 0]
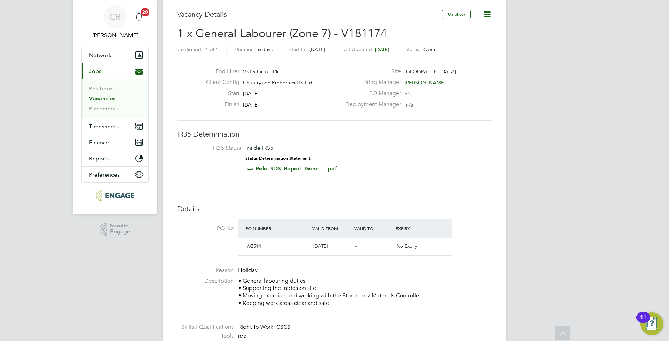
click at [377, 171] on li "IR35 Status Inside IR35 Status Determination Statement Role_SDS_Report_Gene... …" at bounding box center [335, 159] width 300 height 31
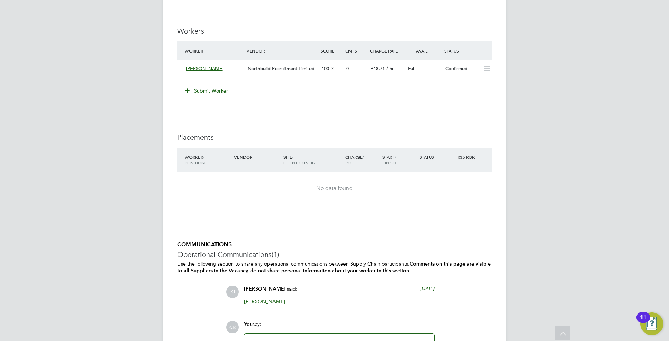
scroll to position [630, 0]
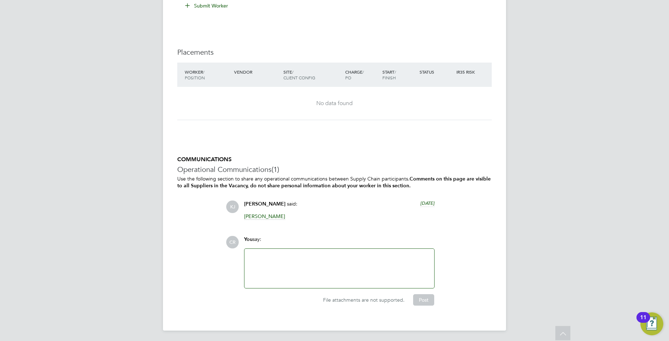
click at [307, 255] on div at bounding box center [339, 268] width 181 height 31
drag, startPoint x: 319, startPoint y: 257, endPoint x: 324, endPoint y: 269, distance: 12.7
click at [319, 259] on div "hE" at bounding box center [339, 268] width 181 height 31
click at [279, 254] on div "Are we able ot have Fancis's placement extended" at bounding box center [339, 268] width 181 height 31
click at [280, 256] on div "Are we able ot have Fancis's placement extended" at bounding box center [339, 268] width 181 height 31
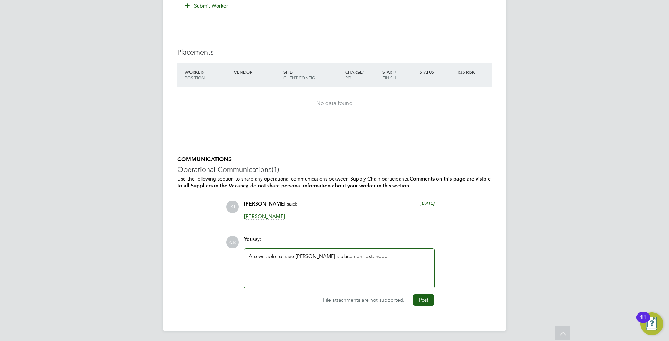
click at [373, 258] on div "Are we able to have Fancis's placement extended" at bounding box center [339, 268] width 181 height 31
click at [313, 255] on div "Are we able to have Fancis's placement extended" at bounding box center [339, 268] width 181 height 31
click at [372, 254] on div "Are we able to have Fancis' placement extended" at bounding box center [339, 268] width 181 height 31
drag, startPoint x: 424, startPoint y: 301, endPoint x: 431, endPoint y: 298, distance: 7.2
click at [424, 300] on button "Post" at bounding box center [423, 299] width 21 height 11
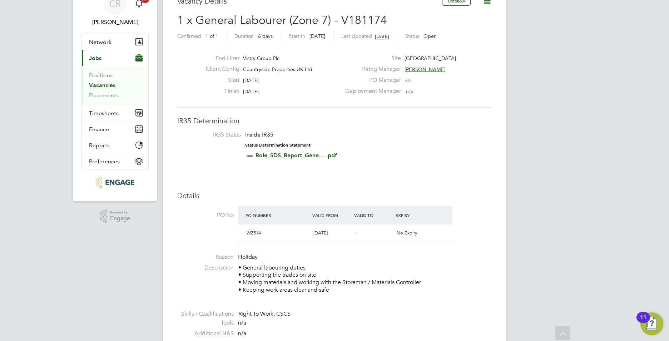
scroll to position [0, 0]
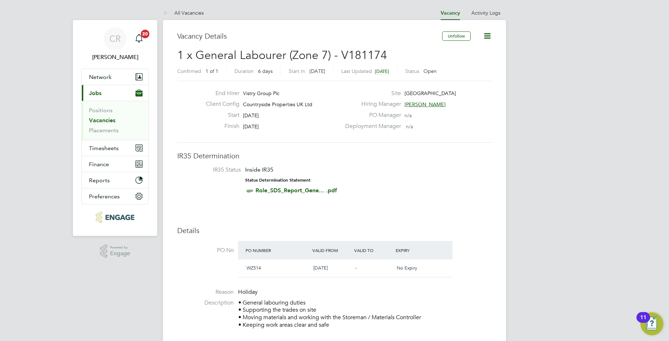
click at [109, 118] on link "Vacancies" at bounding box center [102, 120] width 26 height 7
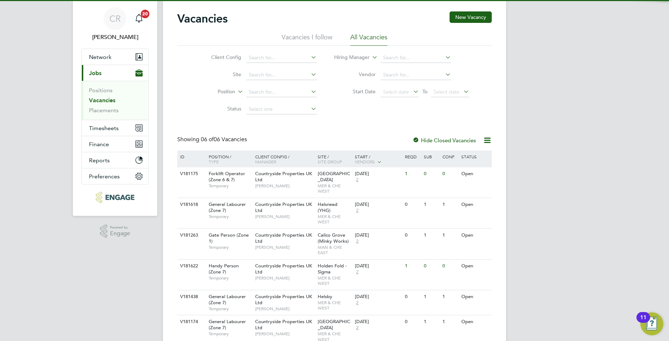
scroll to position [45, 0]
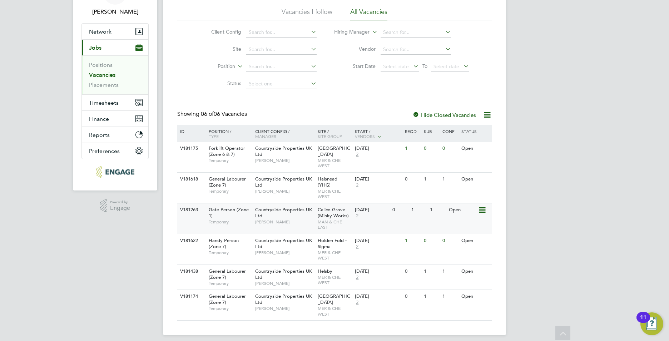
click at [388, 209] on div "29 Sep 2025 2" at bounding box center [372, 212] width 38 height 19
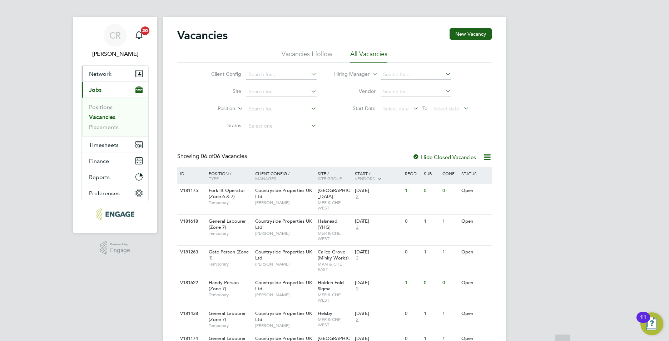
scroll to position [0, 0]
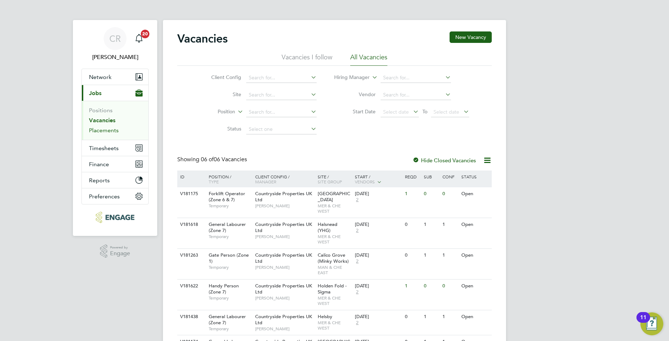
click at [105, 129] on link "Placements" at bounding box center [104, 130] width 30 height 7
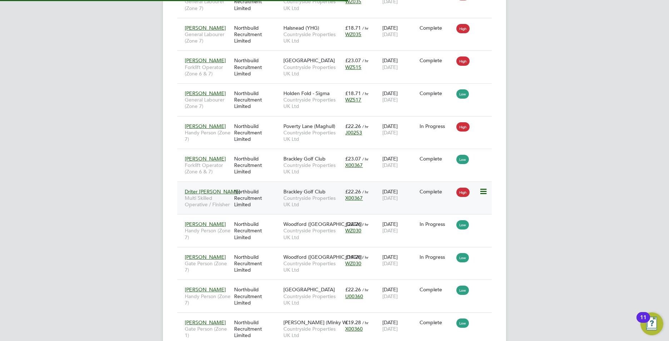
scroll to position [4, 4]
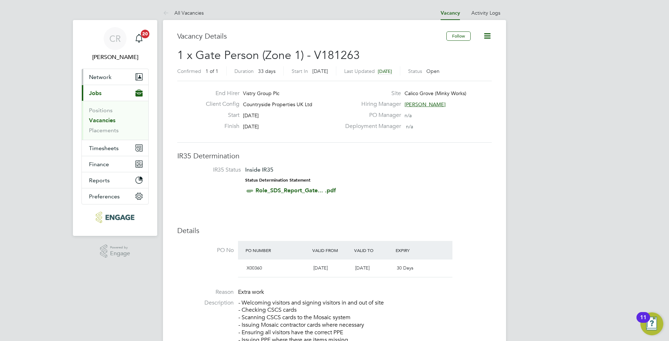
click at [105, 71] on button "Network" at bounding box center [115, 77] width 67 height 16
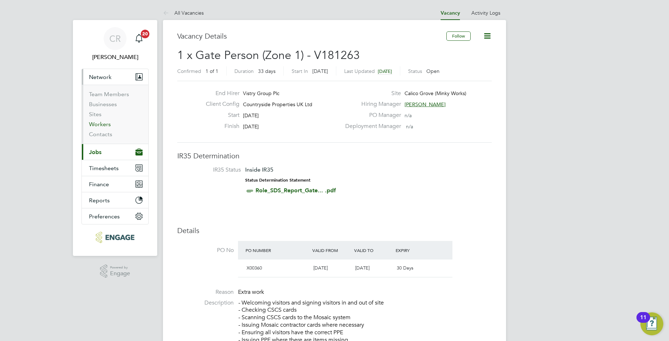
drag, startPoint x: 103, startPoint y: 123, endPoint x: 115, endPoint y: 114, distance: 15.1
click at [103, 123] on link "Workers" at bounding box center [100, 124] width 22 height 7
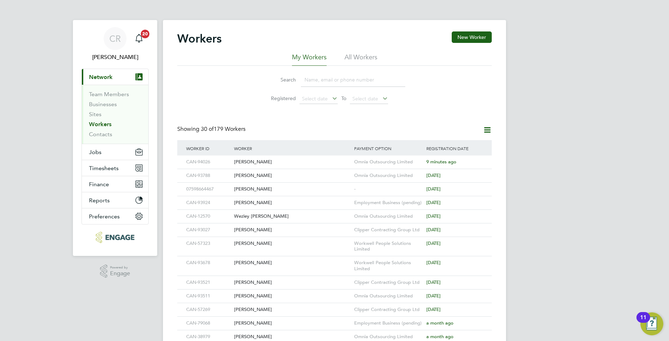
click at [314, 83] on input at bounding box center [353, 80] width 104 height 14
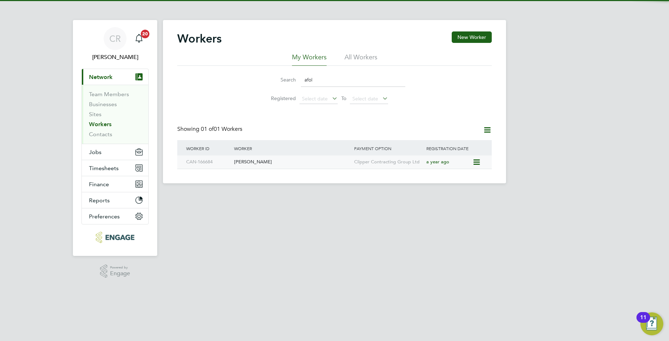
type input "afol"
click at [281, 164] on div "[PERSON_NAME]" at bounding box center [292, 162] width 120 height 13
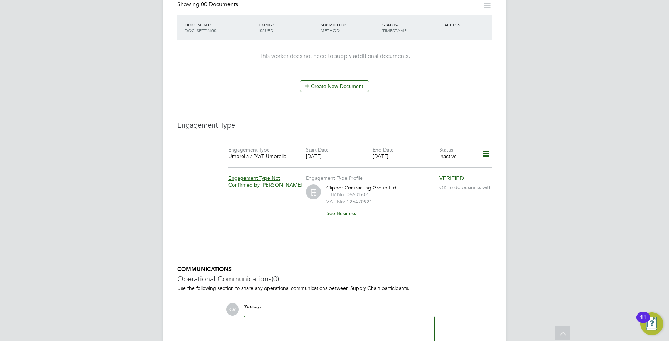
scroll to position [429, 0]
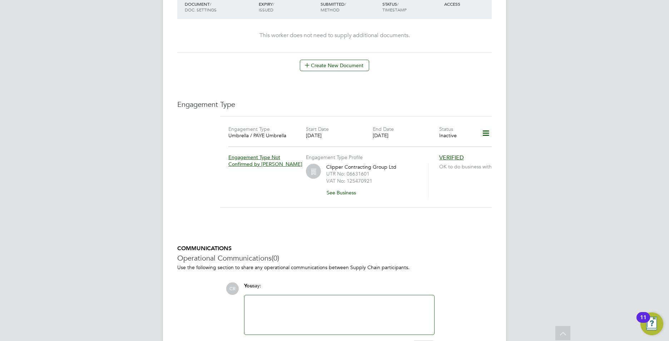
drag, startPoint x: 483, startPoint y: 126, endPoint x: 478, endPoint y: 129, distance: 6.0
click at [484, 126] on icon at bounding box center [486, 133] width 13 height 16
click at [431, 148] on li "Edit Engagement Type" at bounding box center [449, 147] width 82 height 10
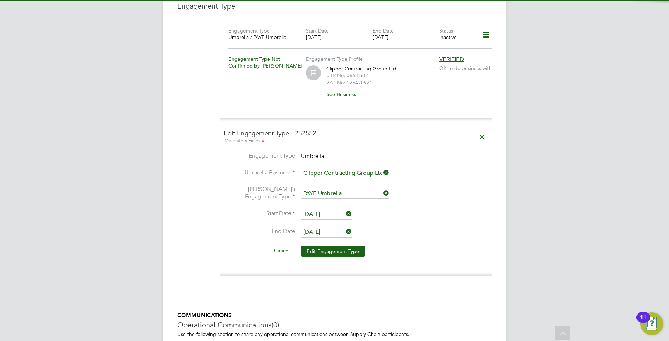
scroll to position [536, 0]
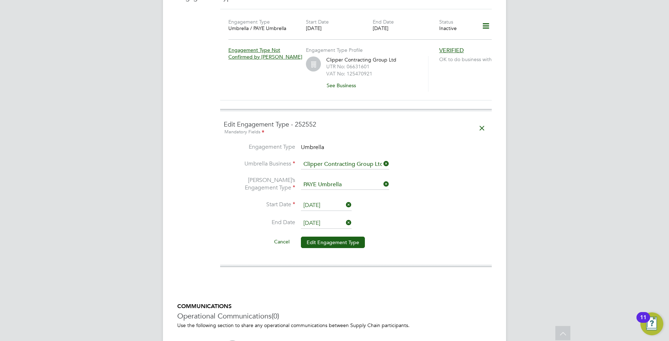
click at [334, 218] on input "29 Sep 2024" at bounding box center [326, 223] width 51 height 11
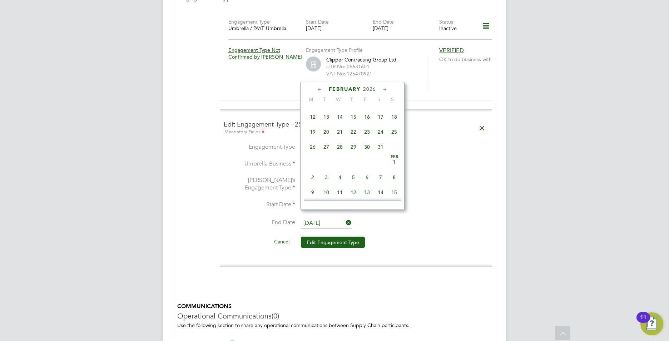
scroll to position [1592, 0]
click at [366, 145] on span "20" at bounding box center [367, 139] width 14 height 14
type input "20 Feb 2026"
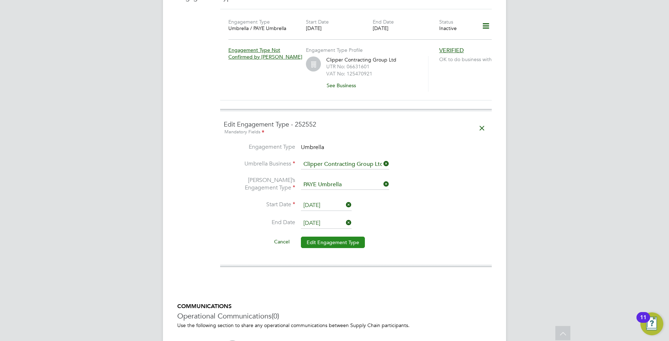
click at [320, 237] on button "Edit Engagement Type" at bounding box center [333, 242] width 64 height 11
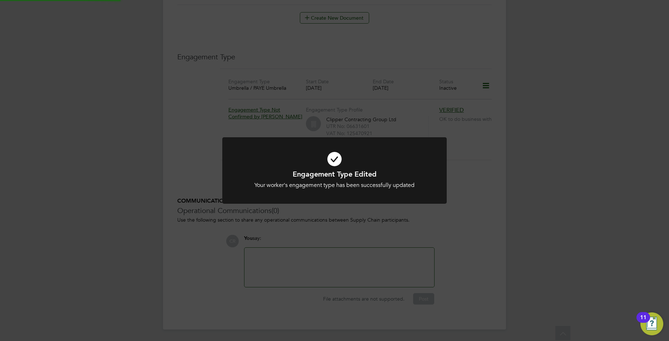
scroll to position [469, 0]
click at [550, 239] on div "Engagement Type Edited Your worker's engagement type has been successfully upda…" at bounding box center [334, 170] width 669 height 341
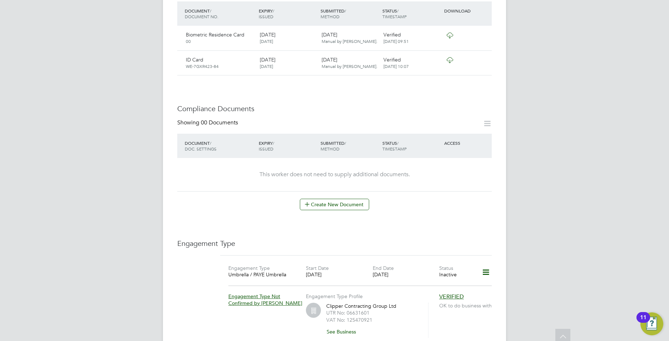
scroll to position [0, 0]
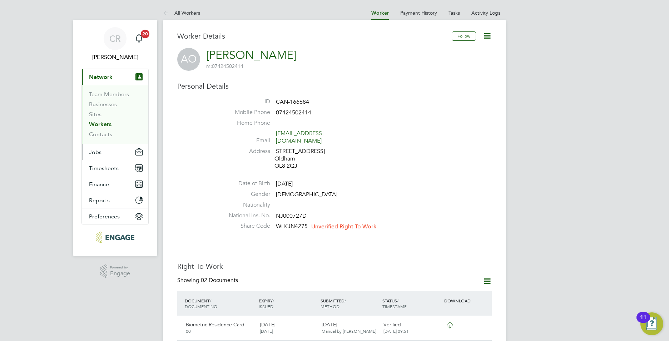
click at [106, 148] on button "Jobs" at bounding box center [115, 152] width 67 height 16
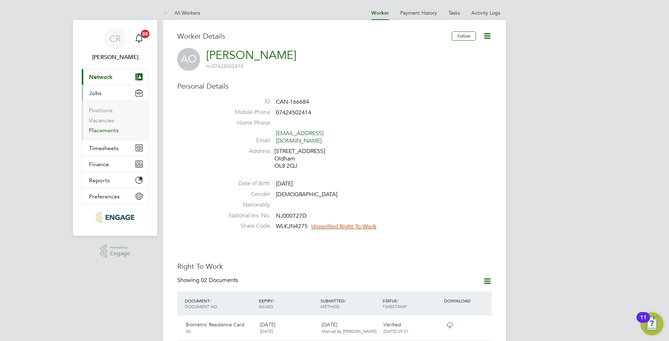
click at [99, 130] on link "Placements" at bounding box center [104, 130] width 30 height 7
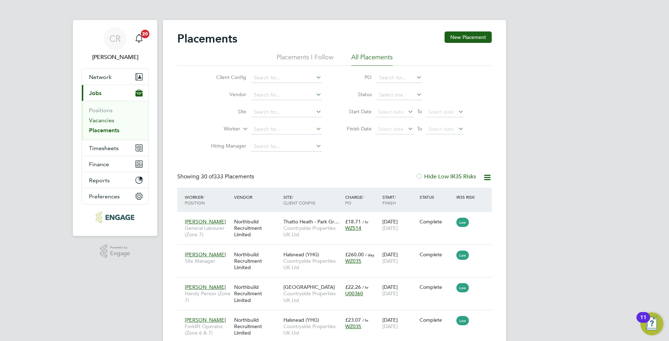
click at [103, 122] on link "Vacancies" at bounding box center [101, 120] width 25 height 7
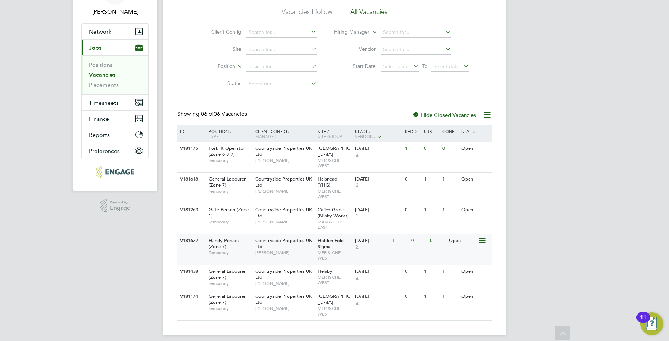
click at [343, 250] on span "MER & CHE WEST" at bounding box center [335, 255] width 34 height 11
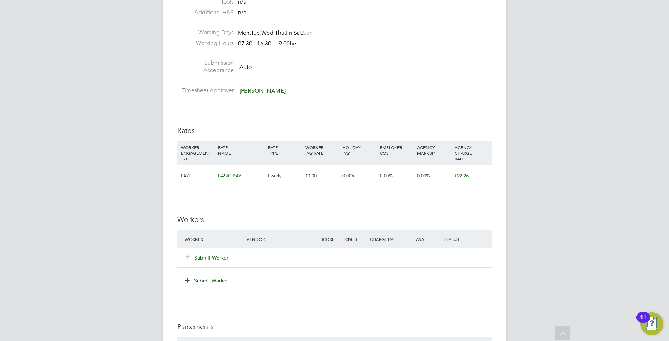
click at [215, 257] on button "Submit Worker" at bounding box center [207, 257] width 43 height 7
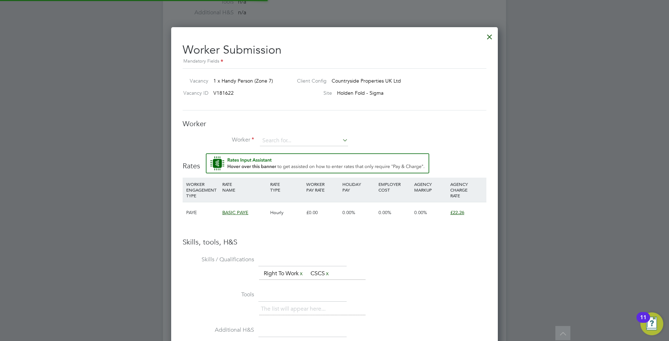
scroll to position [460, 327]
click at [282, 140] on input at bounding box center [304, 141] width 88 height 11
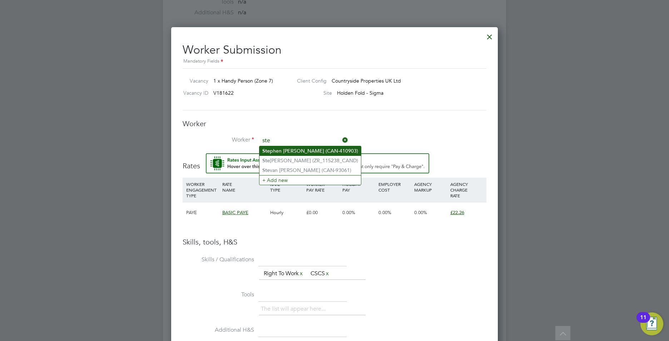
click at [293, 152] on li "Ste phen Smethurst (CAN-410903)" at bounding box center [311, 151] width 102 height 10
type input "Stephen Smethurst (CAN-410903)"
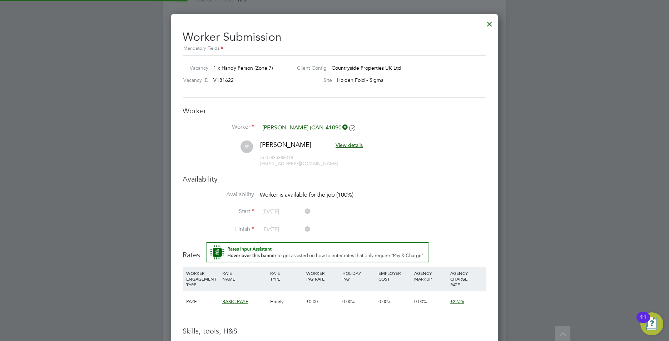
scroll to position [614, 327]
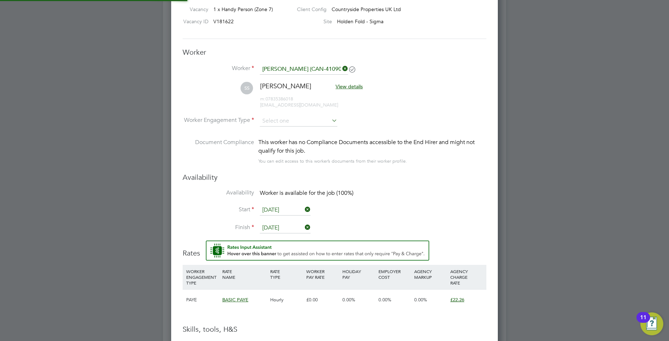
type input "[DATE]"
click at [275, 121] on input at bounding box center [299, 121] width 78 height 11
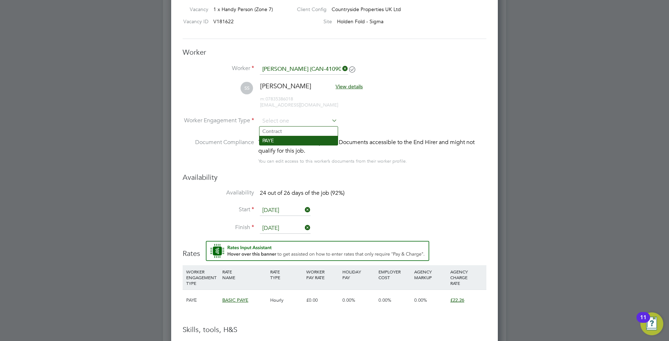
click at [272, 139] on li "PAYE" at bounding box center [299, 140] width 78 height 9
type input "PAYE"
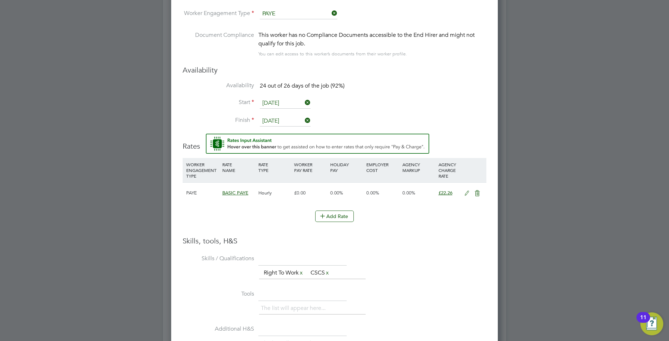
click at [469, 194] on icon at bounding box center [467, 194] width 9 height 6
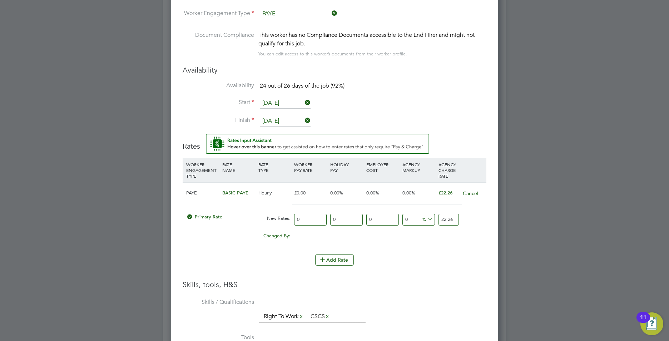
click at [306, 217] on input "0" at bounding box center [310, 220] width 33 height 12
type input "2"
type input "20"
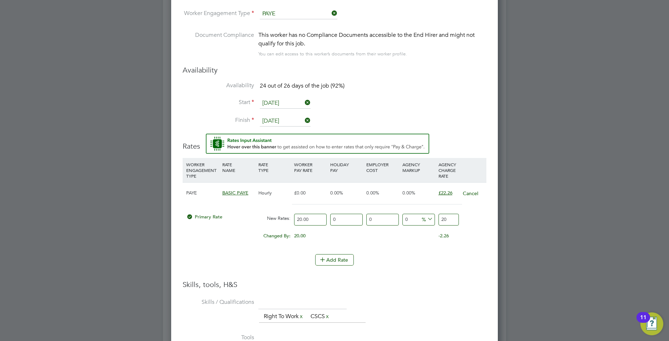
type input "20.00"
click at [449, 218] on input "20" at bounding box center [449, 220] width 20 height 12
type input "-90"
type input "2"
type input "10"
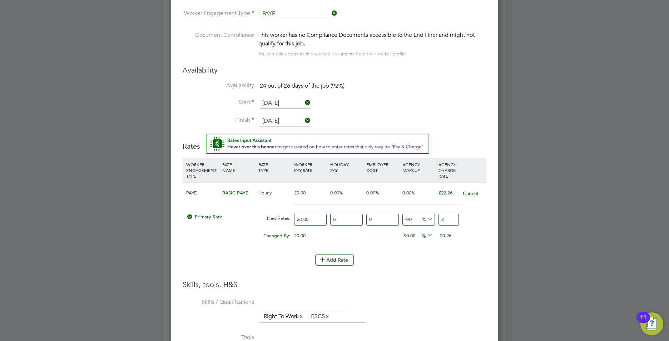
type input "22"
type input "11"
type input "22.2"
type input "11.3"
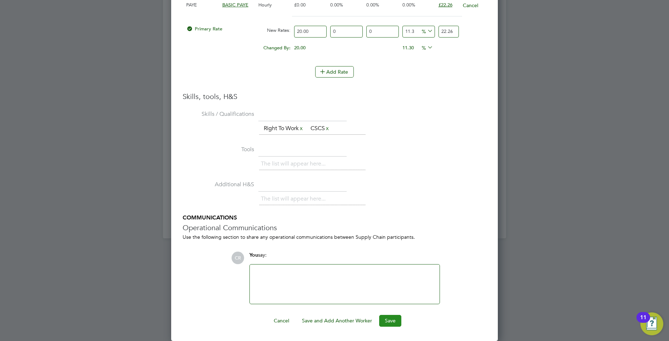
type input "22.26"
click at [395, 316] on button "Save" at bounding box center [390, 320] width 22 height 11
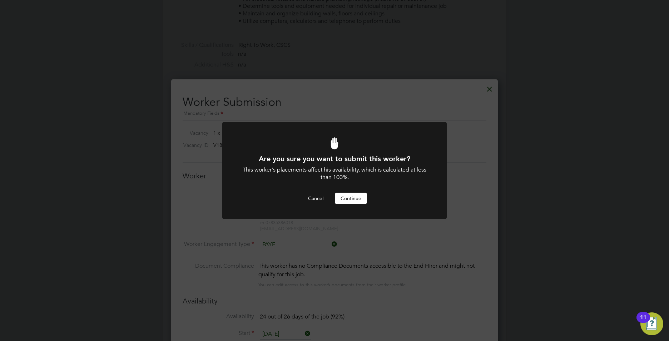
click at [343, 196] on button "Continue" at bounding box center [351, 198] width 32 height 11
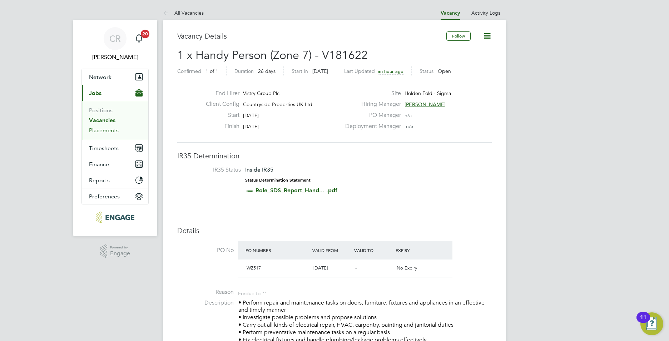
click at [111, 129] on link "Placements" at bounding box center [104, 130] width 30 height 7
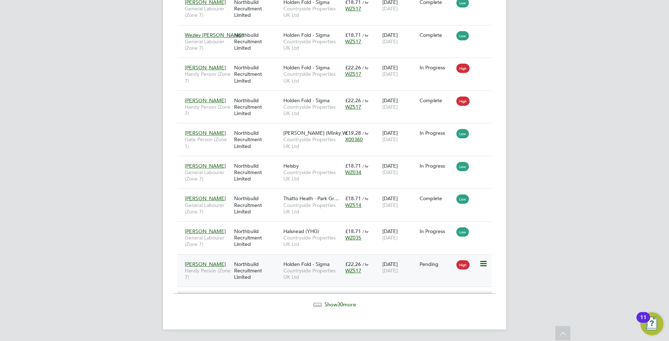
click at [328, 275] on span "Countryside Properties UK Ltd" at bounding box center [313, 273] width 58 height 13
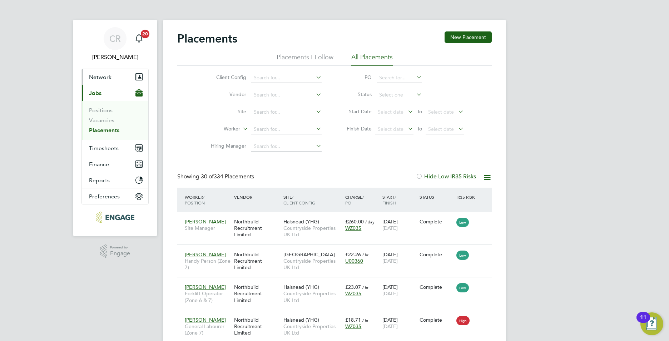
click at [107, 73] on button "Network" at bounding box center [115, 77] width 67 height 16
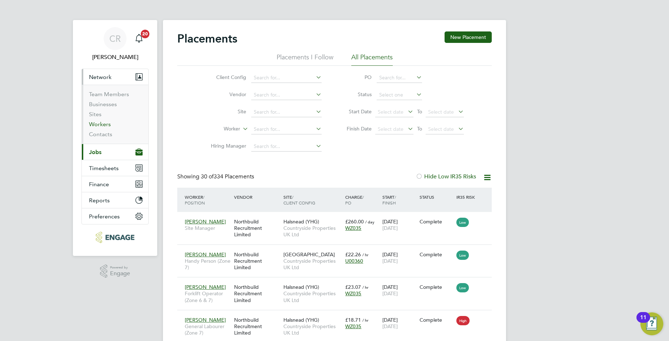
click at [102, 123] on link "Workers" at bounding box center [100, 124] width 22 height 7
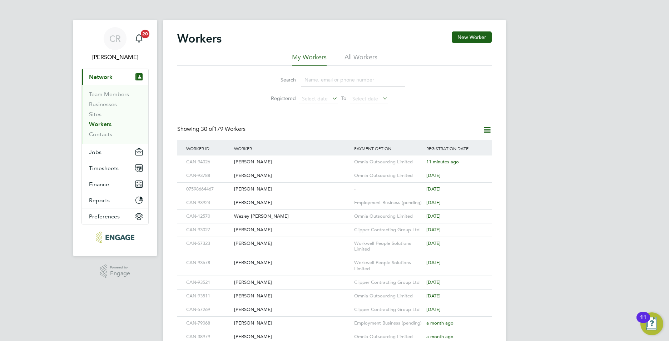
click at [326, 81] on input at bounding box center [353, 80] width 104 height 14
type input "s"
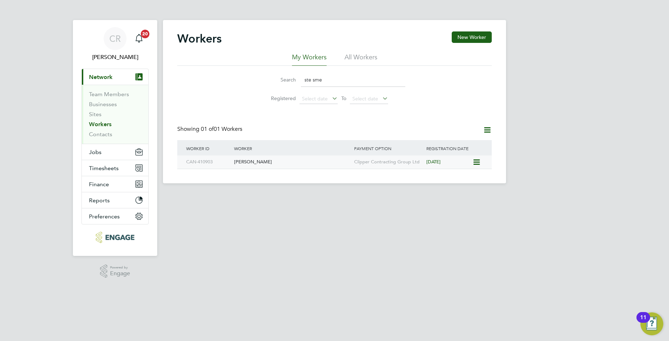
type input "ste sme"
click at [285, 162] on div "[PERSON_NAME]" at bounding box center [292, 162] width 120 height 13
click at [260, 166] on div "[PERSON_NAME]" at bounding box center [292, 162] width 120 height 13
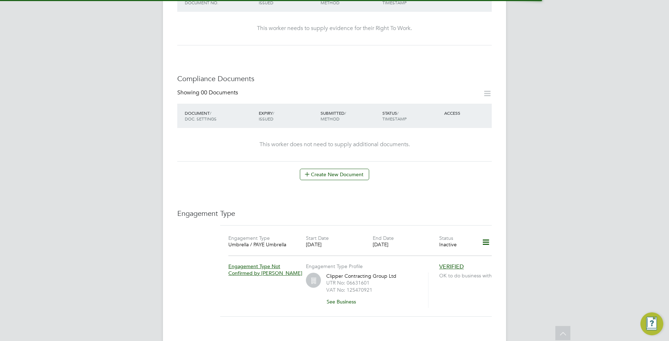
scroll to position [429, 0]
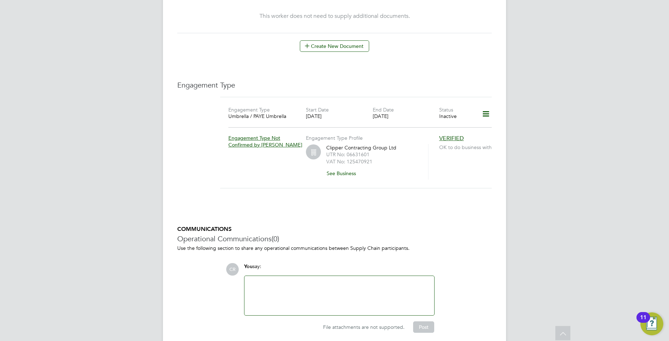
click at [487, 107] on icon at bounding box center [486, 114] width 13 height 16
click at [424, 128] on li "Edit Engagement Type" at bounding box center [449, 128] width 82 height 10
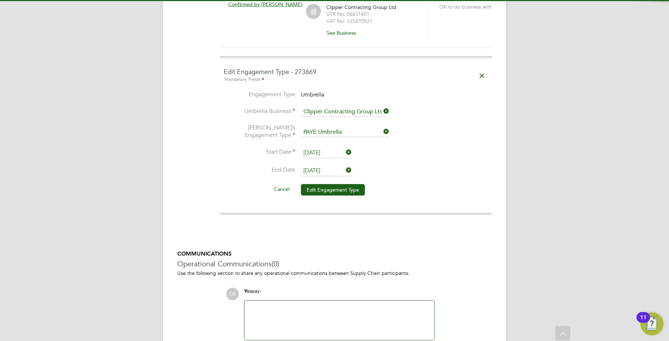
scroll to position [572, 0]
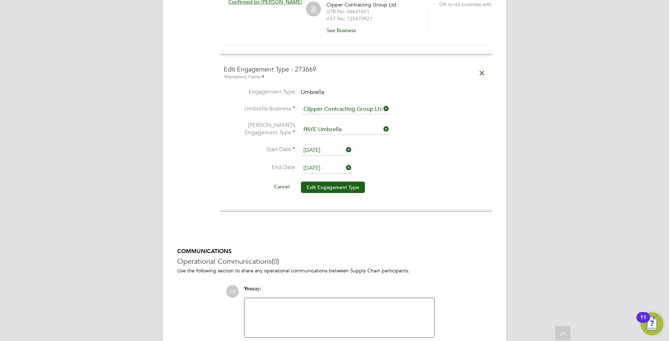
click at [345, 163] on icon at bounding box center [345, 168] width 0 height 10
click at [330, 167] on li "End Date" at bounding box center [356, 172] width 265 height 18
click at [331, 163] on input at bounding box center [326, 168] width 51 height 11
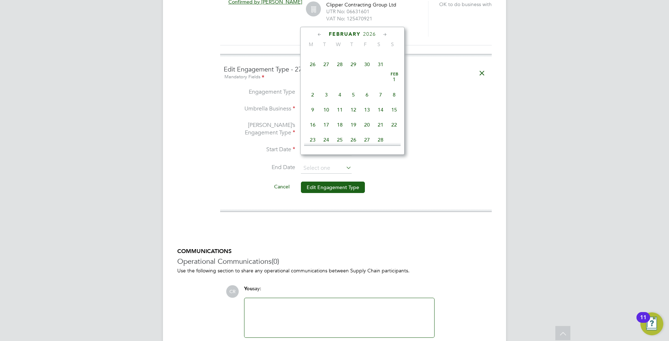
scroll to position [526, 0]
click at [366, 115] on span "20" at bounding box center [367, 108] width 14 height 14
type input "[DATE]"
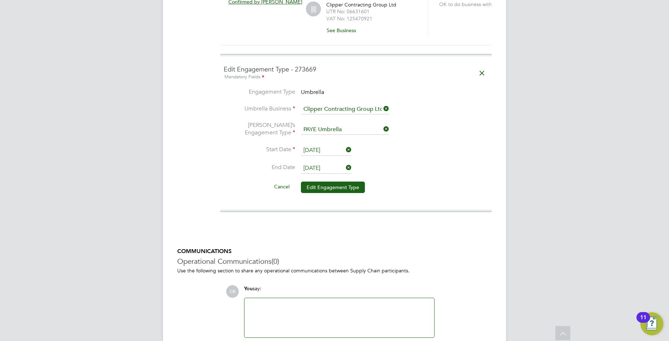
click at [435, 147] on li "Start Date [DATE]" at bounding box center [356, 154] width 265 height 18
click at [343, 182] on button "Edit Engagement Type" at bounding box center [333, 187] width 64 height 11
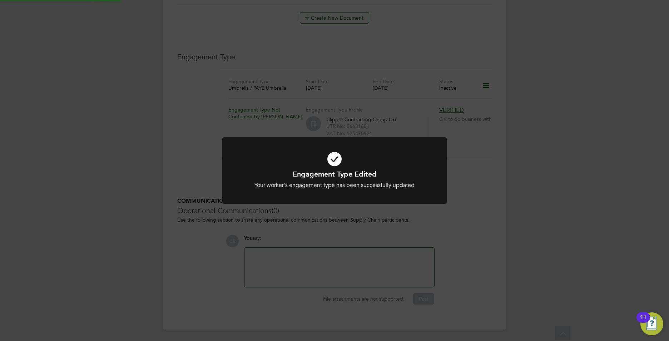
scroll to position [449, 0]
click at [513, 208] on div "Engagement Type Edited Your worker's engagement type has been successfully upda…" at bounding box center [334, 170] width 669 height 341
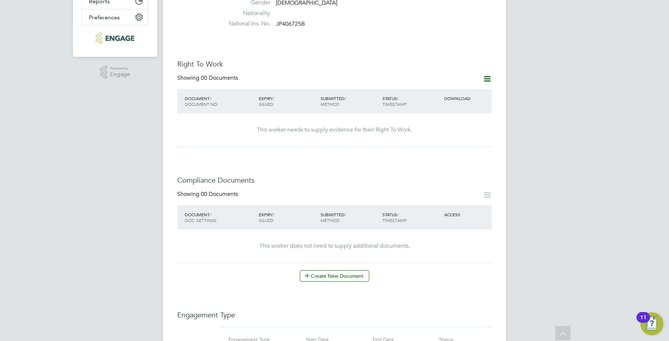
scroll to position [0, 0]
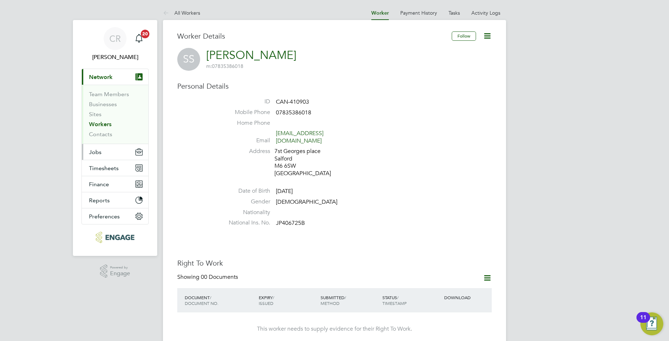
click at [105, 153] on button "Jobs" at bounding box center [115, 152] width 67 height 16
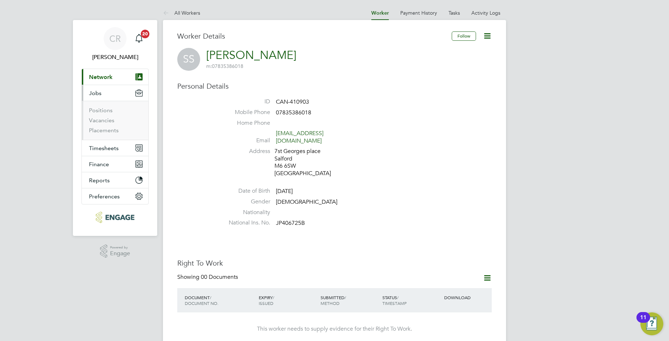
click at [104, 135] on ul "Positions Vacancies Placements" at bounding box center [115, 120] width 67 height 39
click at [103, 133] on link "Placements" at bounding box center [104, 130] width 30 height 7
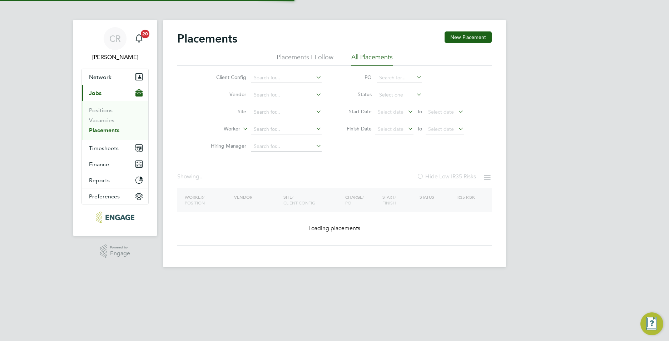
click at [106, 131] on link "Placements" at bounding box center [104, 130] width 30 height 7
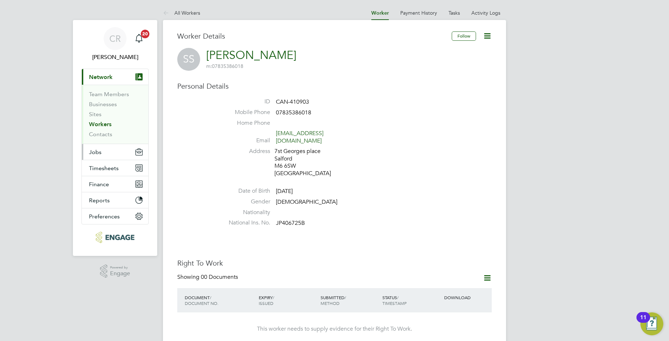
click at [105, 153] on button "Jobs" at bounding box center [115, 152] width 67 height 16
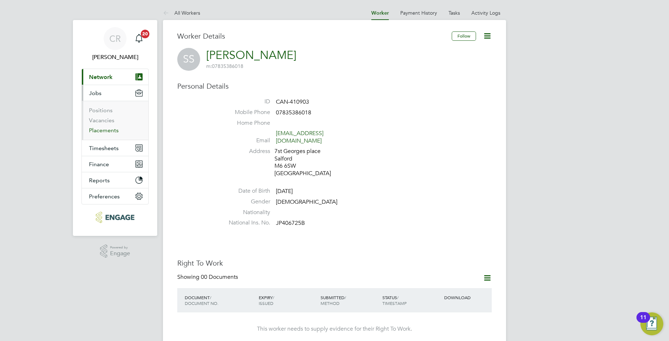
click at [109, 131] on link "Placements" at bounding box center [104, 130] width 30 height 7
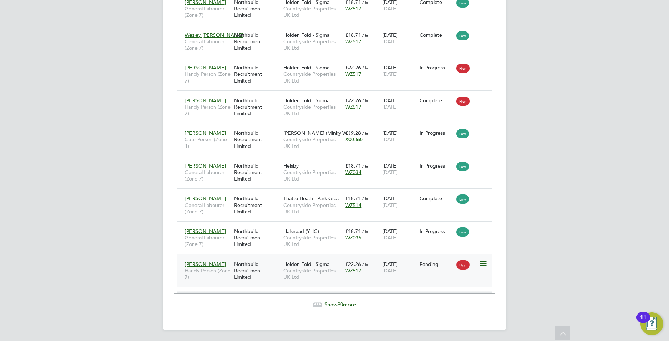
click at [437, 266] on div "Pending" at bounding box center [437, 264] width 34 height 6
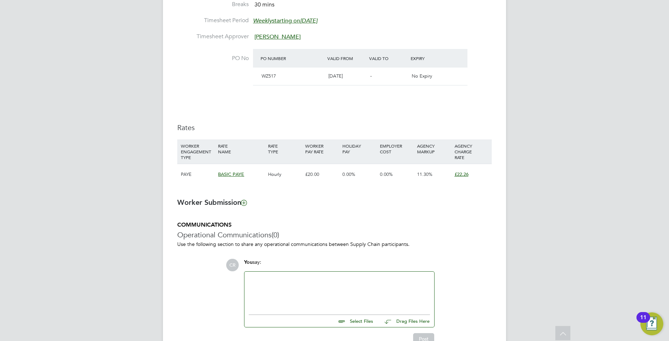
scroll to position [431, 0]
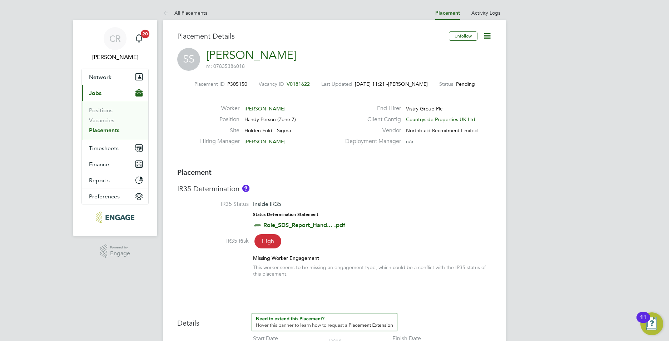
click at [485, 36] on icon at bounding box center [487, 35] width 9 height 9
click at [454, 63] on li "Timesheet Settings" at bounding box center [464, 63] width 53 height 10
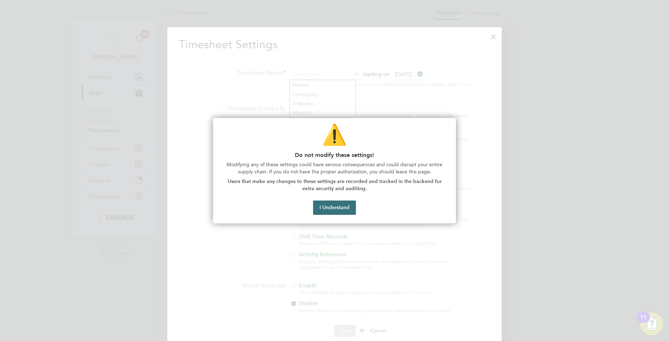
click at [328, 209] on button "I Understand" at bounding box center [334, 208] width 43 height 14
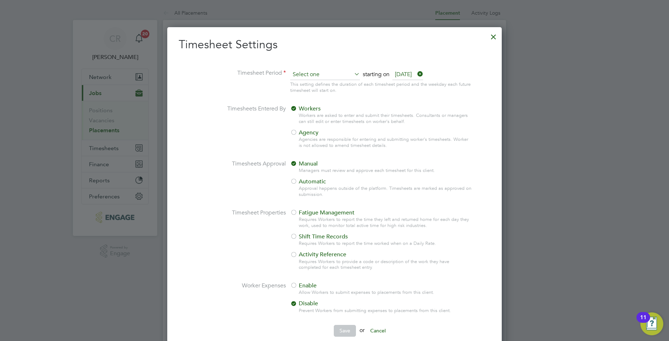
drag, startPoint x: 315, startPoint y: 75, endPoint x: 311, endPoint y: 79, distance: 5.4
click at [315, 75] on input at bounding box center [325, 74] width 70 height 11
click at [299, 88] on li "Weekly" at bounding box center [322, 84] width 64 height 9
type input "Weekly"
click at [295, 133] on div at bounding box center [293, 132] width 7 height 7
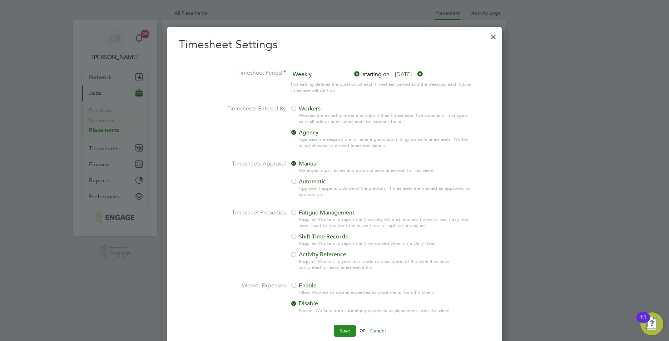
click at [349, 326] on button "Save" at bounding box center [345, 330] width 22 height 11
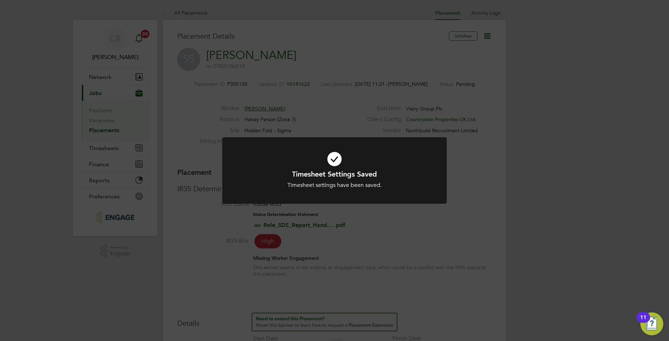
click at [552, 224] on div "Timesheet Settings Saved Timesheet settings have been saved. Cancel Okay" at bounding box center [334, 170] width 669 height 341
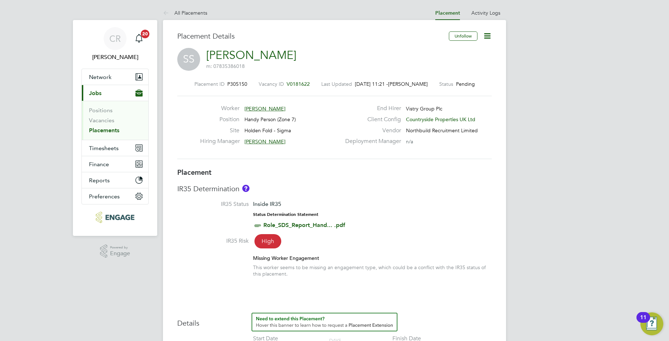
click at [98, 131] on link "Placements" at bounding box center [104, 130] width 30 height 7
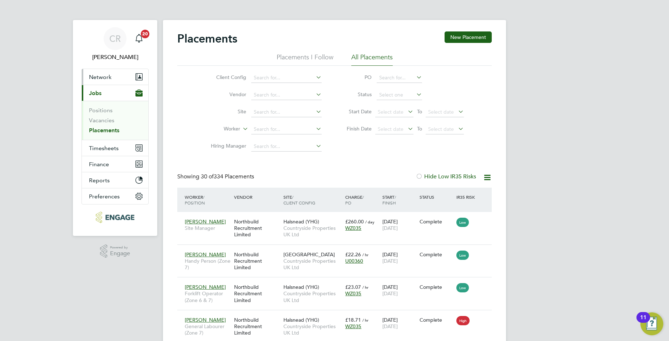
click at [110, 82] on button "Network" at bounding box center [115, 77] width 67 height 16
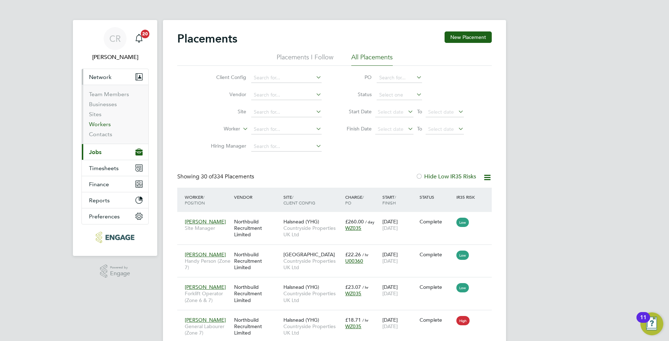
click at [105, 126] on link "Workers" at bounding box center [100, 124] width 22 height 7
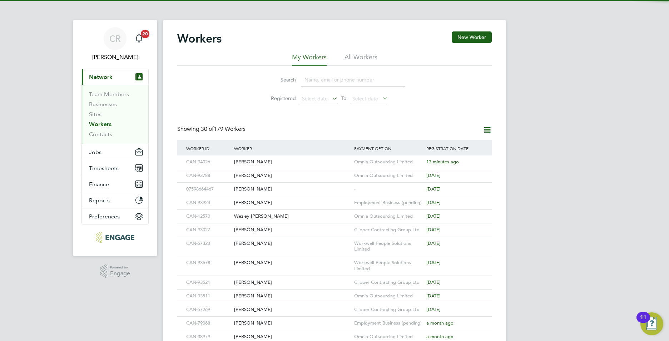
click at [314, 81] on input at bounding box center [353, 80] width 104 height 14
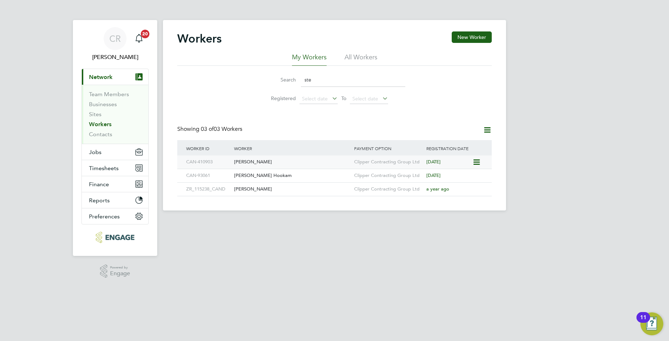
type input "ste"
click at [274, 160] on div "[PERSON_NAME]" at bounding box center [292, 162] width 120 height 13
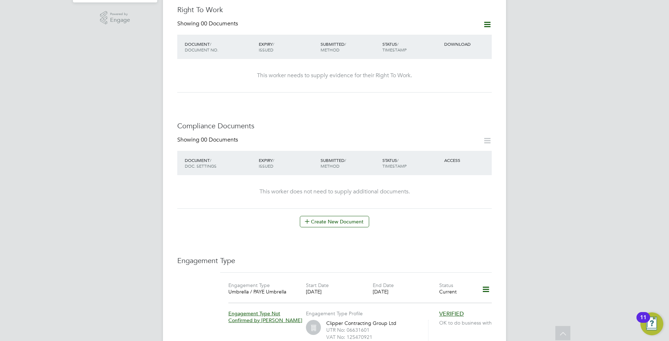
scroll to position [358, 0]
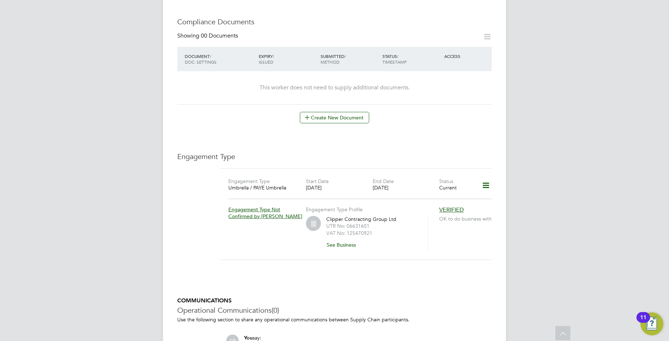
click at [486, 181] on icon at bounding box center [486, 185] width 13 height 16
click at [437, 197] on li "Edit Engagement Type" at bounding box center [449, 199] width 82 height 10
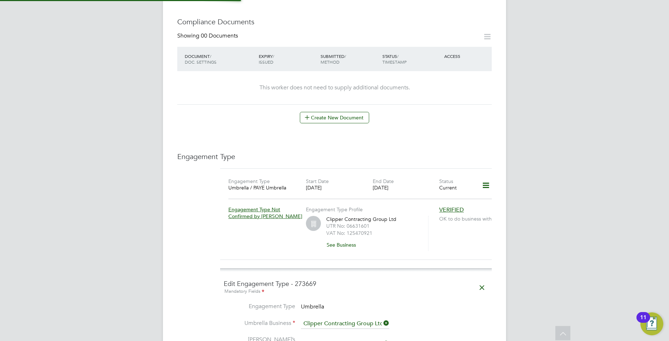
scroll to position [572, 0]
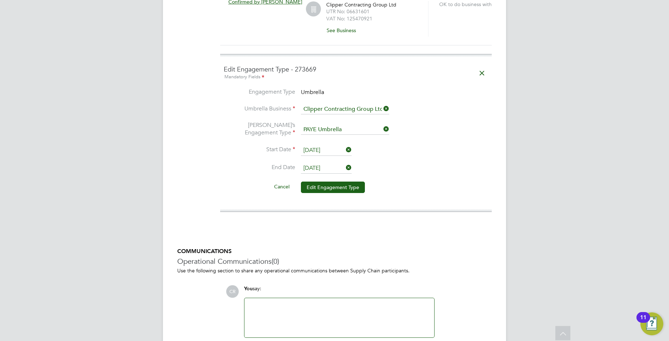
click at [337, 182] on button "Edit Engagement Type" at bounding box center [333, 187] width 64 height 11
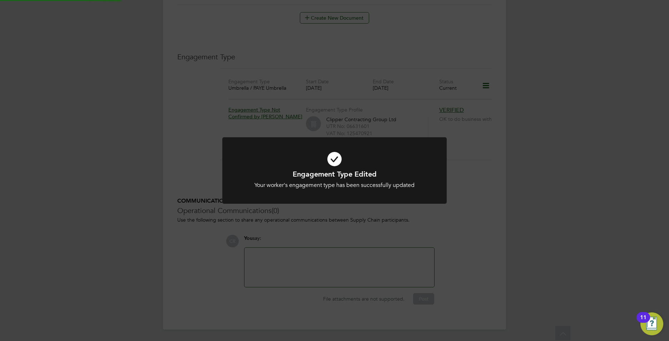
scroll to position [449, 0]
click at [500, 264] on div "Engagement Type Edited Your worker's engagement type has been successfully upda…" at bounding box center [334, 170] width 669 height 341
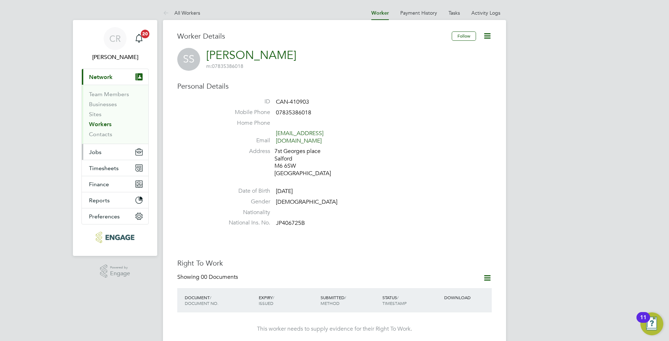
click at [104, 153] on button "Jobs" at bounding box center [115, 152] width 67 height 16
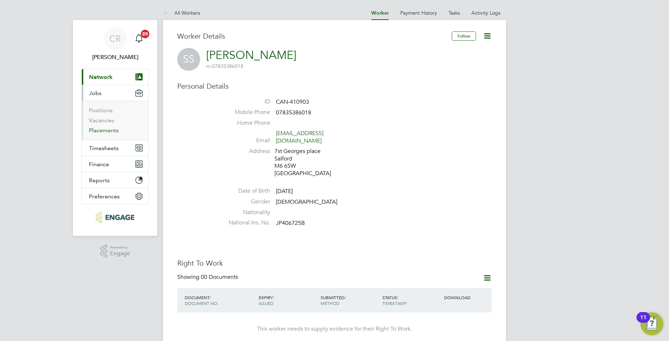
click at [104, 132] on link "Placements" at bounding box center [104, 130] width 30 height 7
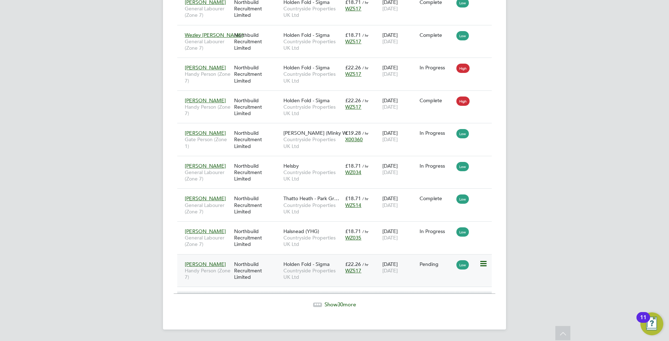
click at [270, 280] on div "Northbuild Recruitment Limited" at bounding box center [256, 270] width 49 height 27
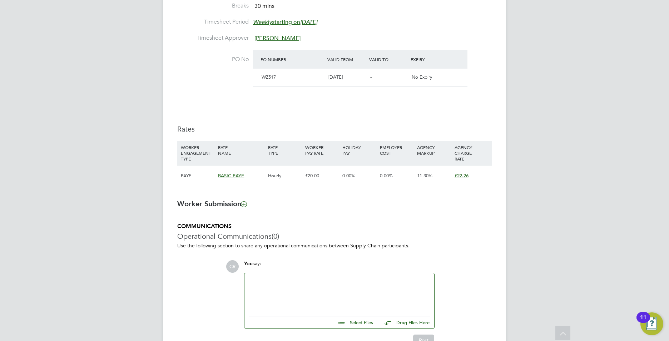
scroll to position [421, 0]
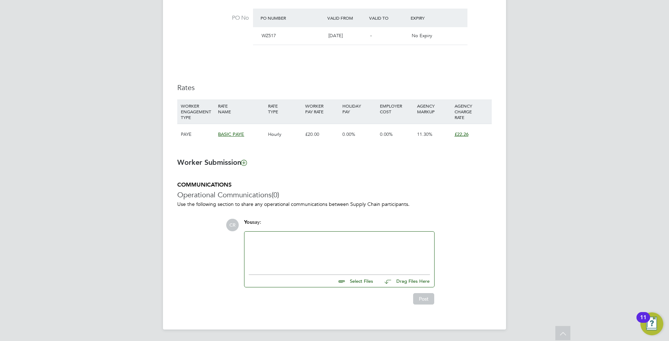
click at [291, 243] on div at bounding box center [339, 251] width 181 height 31
click at [295, 245] on div "P" at bounding box center [339, 251] width 181 height 31
click at [424, 298] on button "Post" at bounding box center [423, 298] width 21 height 11
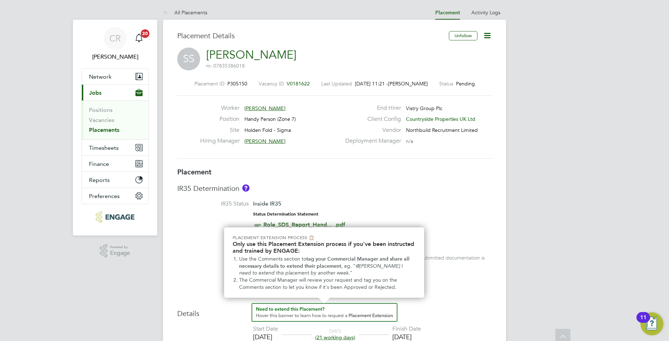
scroll to position [0, 0]
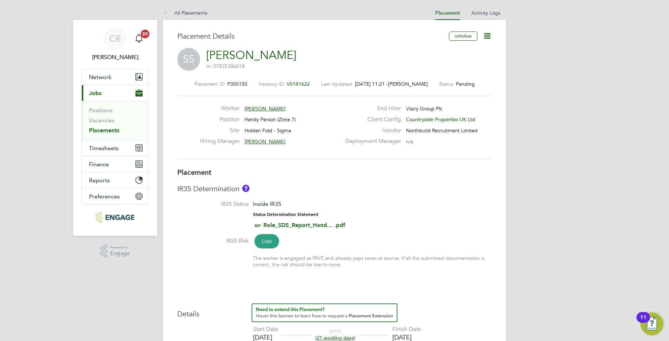
click at [114, 129] on link "Placements" at bounding box center [104, 130] width 30 height 7
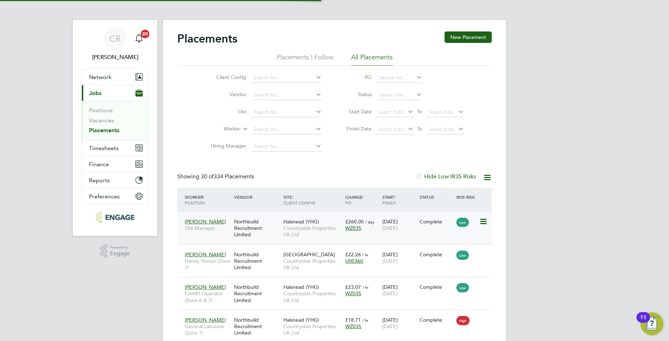
scroll to position [27, 62]
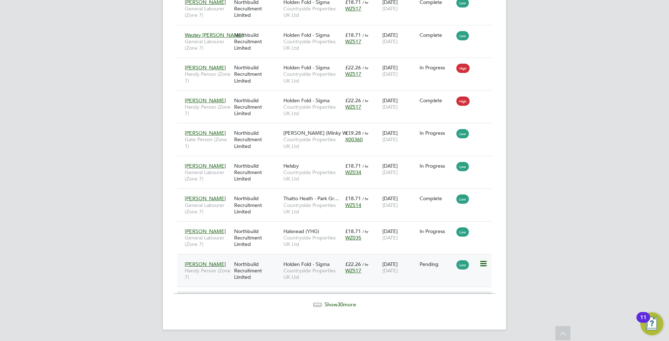
click at [484, 264] on icon at bounding box center [483, 264] width 7 height 9
click at [425, 308] on li "Start" at bounding box center [450, 309] width 73 height 10
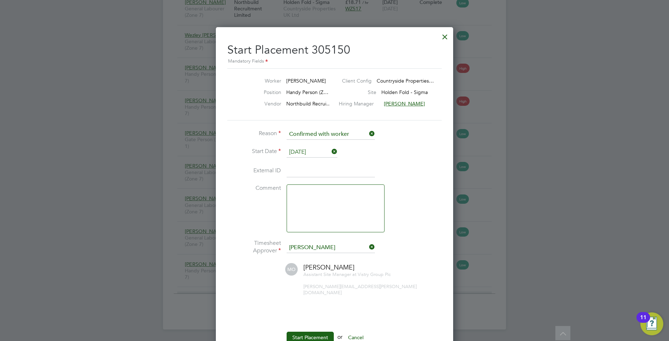
click at [301, 171] on input at bounding box center [331, 171] width 88 height 13
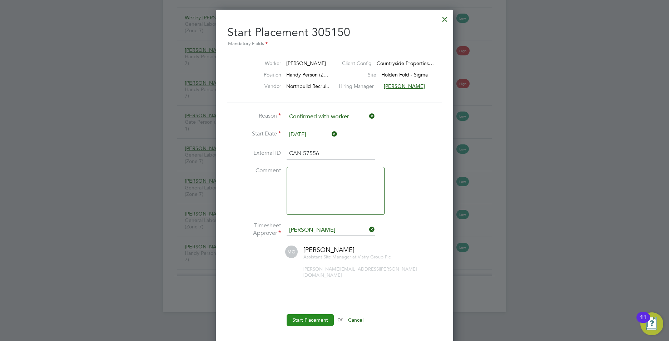
type input "CAN-57556"
click at [300, 314] on button "Start Placement" at bounding box center [310, 319] width 47 height 11
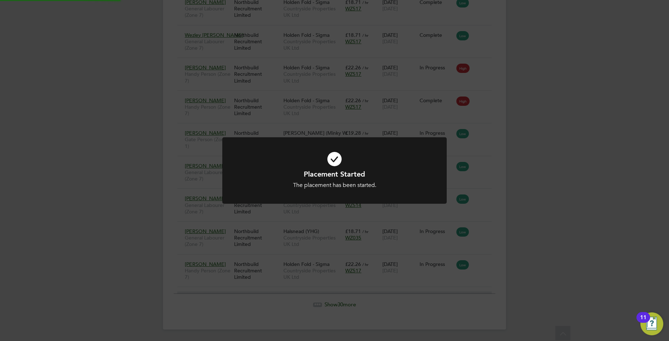
click at [594, 220] on div "Placement Started The placement has been started. Cancel Okay" at bounding box center [334, 170] width 669 height 341
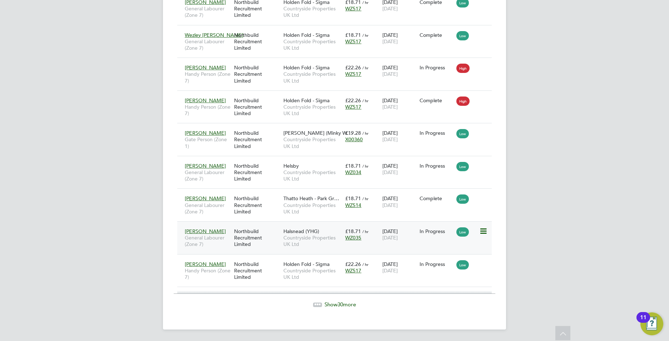
click at [482, 228] on icon at bounding box center [483, 231] width 7 height 9
click at [484, 198] on icon at bounding box center [483, 198] width 7 height 9
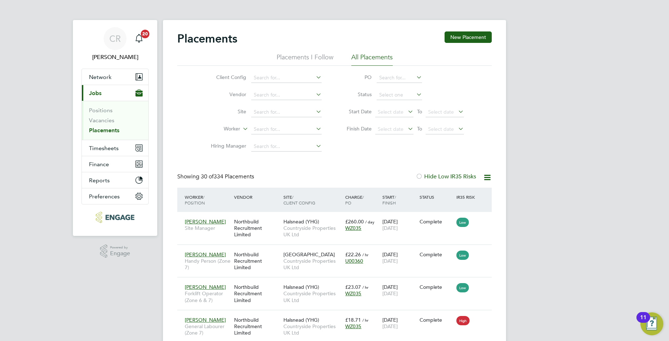
click at [112, 130] on link "Placements" at bounding box center [104, 130] width 30 height 7
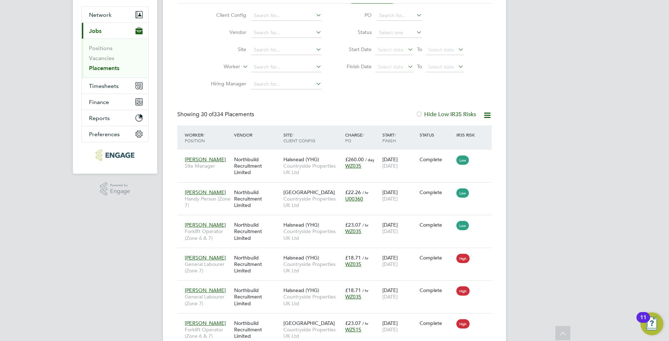
scroll to position [0, 0]
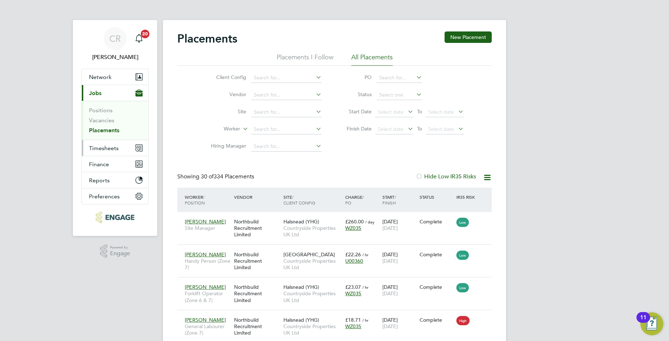
click at [105, 148] on span "Timesheets" at bounding box center [104, 148] width 30 height 7
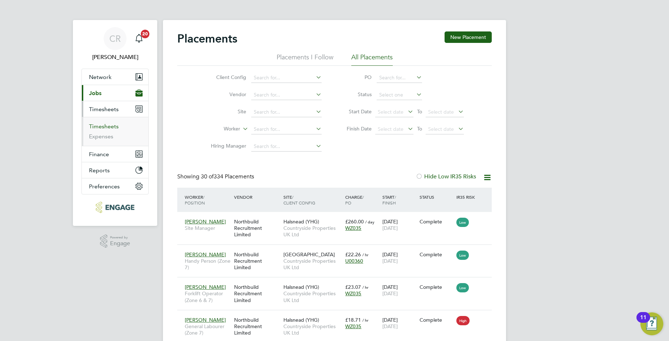
click at [107, 128] on link "Timesheets" at bounding box center [104, 126] width 30 height 7
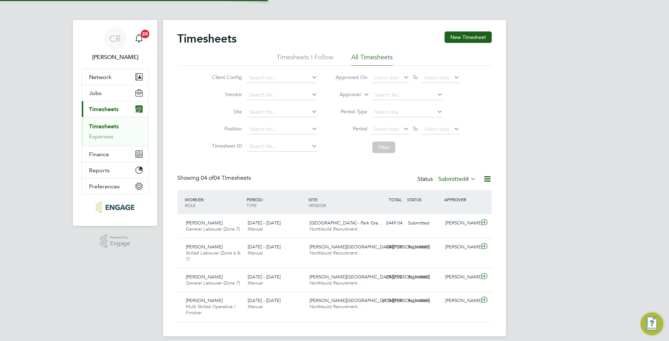
scroll to position [18, 62]
click at [101, 125] on link "Timesheets" at bounding box center [104, 126] width 30 height 7
click at [114, 125] on link "Timesheets" at bounding box center [104, 126] width 30 height 7
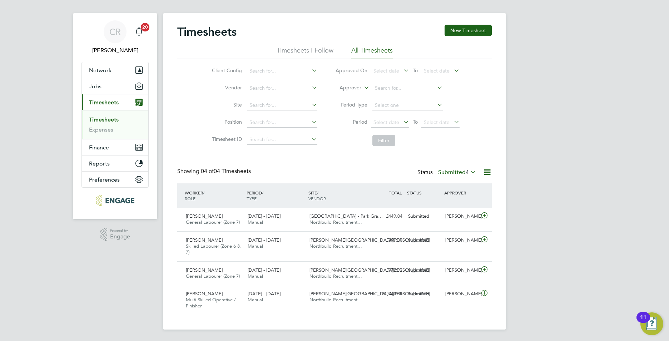
scroll to position [0, 0]
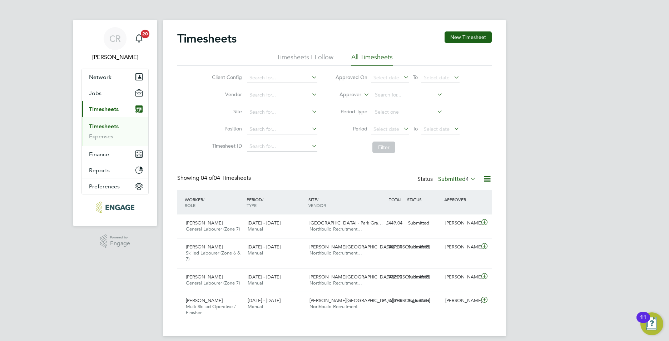
click at [108, 126] on link "Timesheets" at bounding box center [104, 126] width 30 height 7
click at [107, 95] on button "Jobs" at bounding box center [115, 93] width 67 height 16
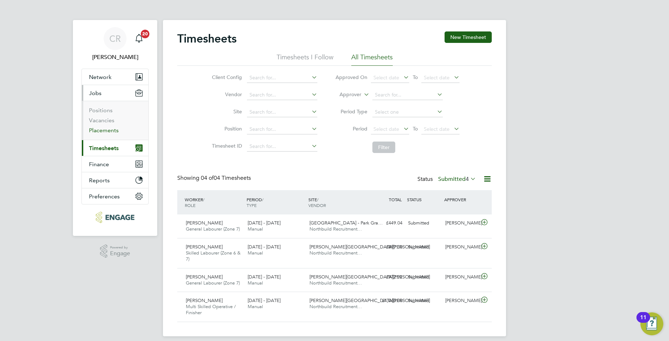
click at [102, 129] on link "Placements" at bounding box center [104, 130] width 30 height 7
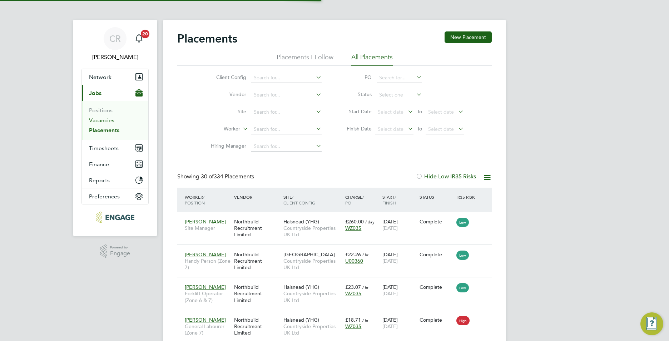
scroll to position [27, 62]
